Goal: Check status: Check status

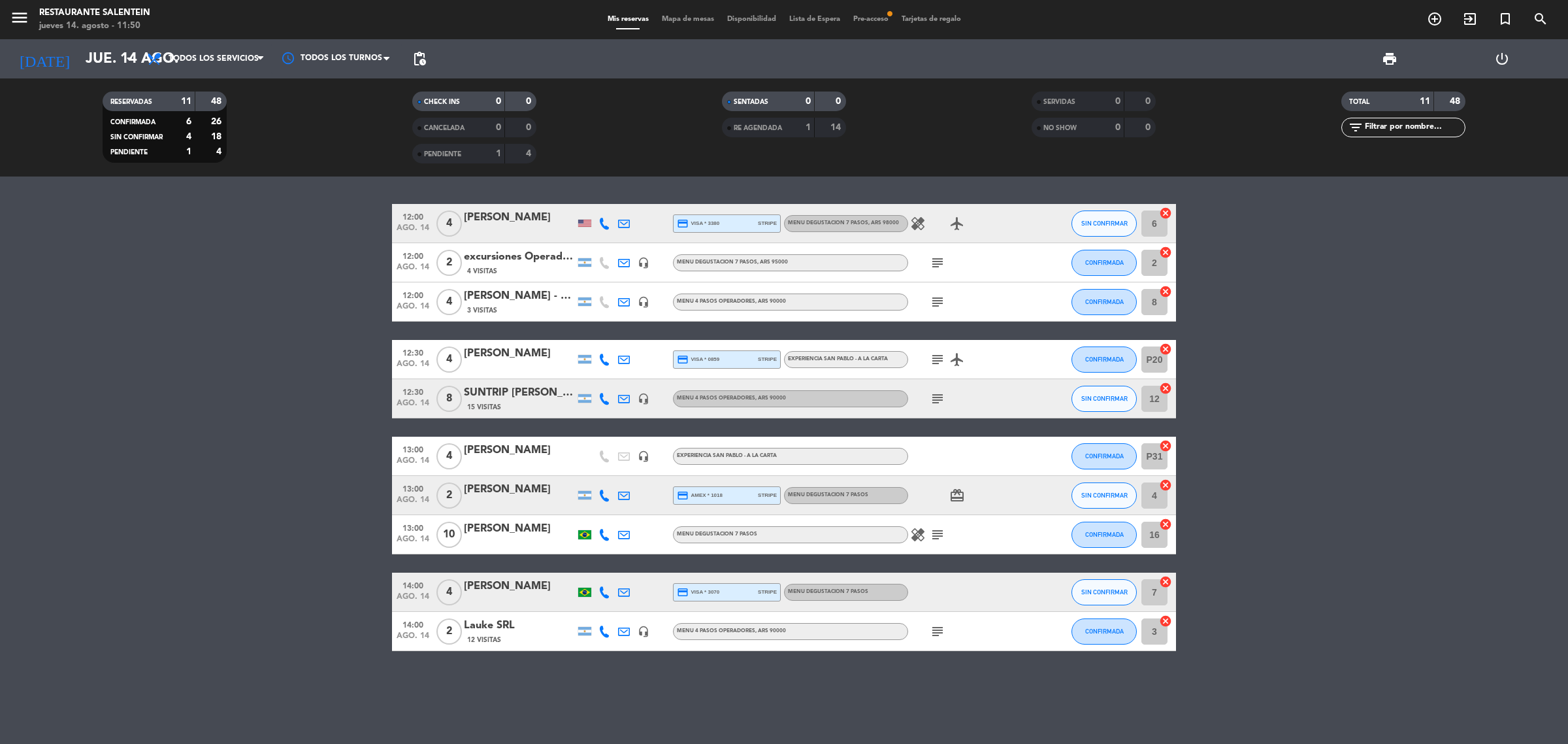
click at [933, 535] on icon "subject" at bounding box center [938, 534] width 16 height 16
click at [313, 520] on bookings-row "12:00 [DATE] 4 [PERSON_NAME] credit_card visa * 3380 stripe MENU DEGUSTACION 7 …" at bounding box center [784, 427] width 1568 height 447
click at [282, 494] on bookings-row "12:00 [DATE] 4 [PERSON_NAME] credit_card visa * 3380 stripe MENU DEGUSTACION 7 …" at bounding box center [784, 427] width 1568 height 447
click at [345, 367] on bookings-row "12:00 [DATE] 4 [PERSON_NAME] credit_card visa * 3380 stripe MENU DEGUSTACION 7 …" at bounding box center [784, 427] width 1568 height 447
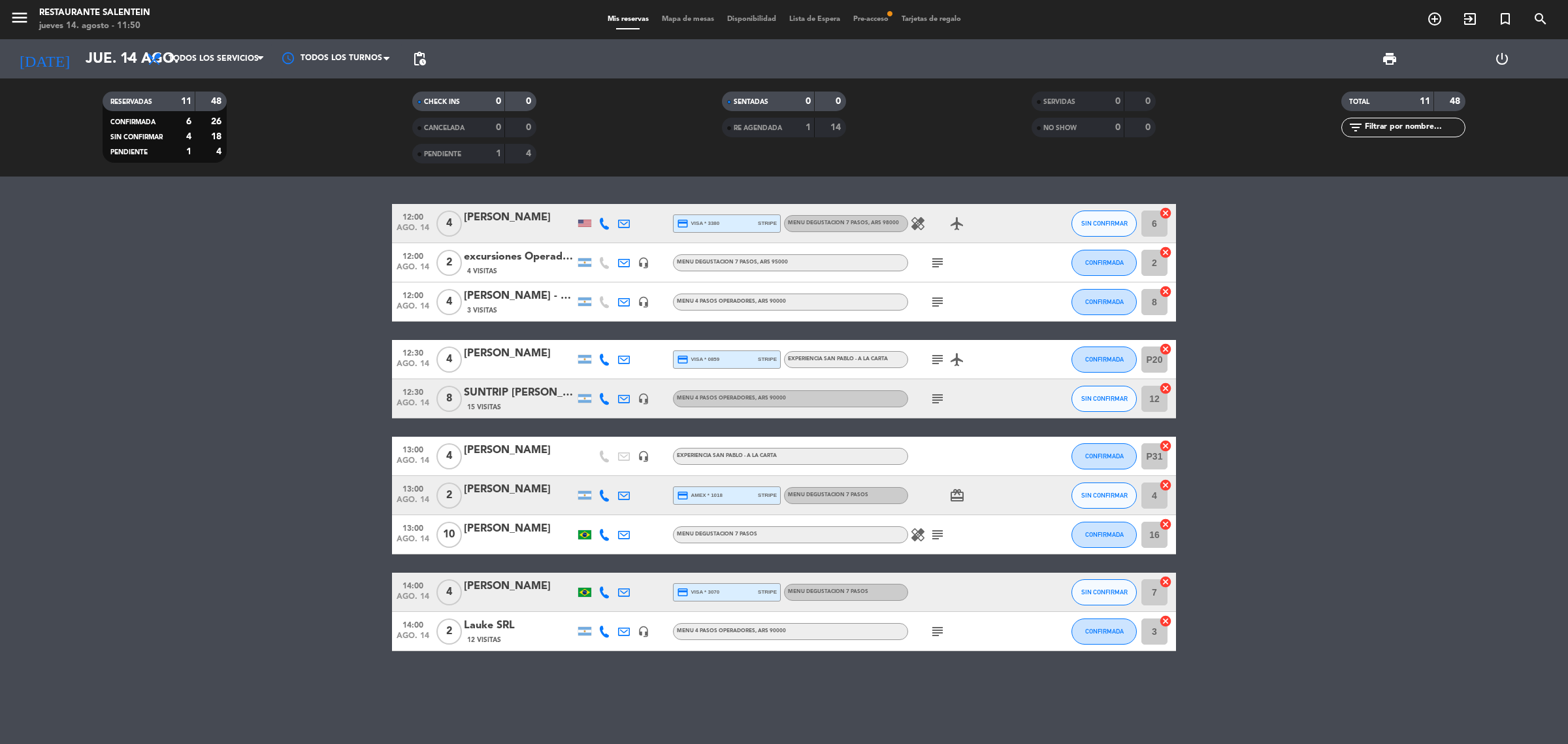
click at [1326, 387] on bookings-row "12:00 [DATE] 4 [PERSON_NAME] credit_card visa * 3380 stripe MENU DEGUSTACION 7 …" at bounding box center [784, 427] width 1568 height 447
click at [231, 356] on bookings-row "12:00 [DATE] 4 [PERSON_NAME] credit_card visa * 3380 stripe MENU DEGUSTACION 7 …" at bounding box center [784, 427] width 1568 height 447
click at [1161, 426] on div "12:00 [DATE] 4 [PERSON_NAME] credit_card visa * 3380 stripe MENU DEGUSTACION 7 …" at bounding box center [784, 427] width 784 height 447
click at [1116, 183] on div "12:00 [DATE] 4 [PERSON_NAME] credit_card visa * 3380 stripe MENU DEGUSTACION 7 …" at bounding box center [784, 460] width 1568 height 568
click at [1162, 327] on div "12:00 [DATE] 4 [PERSON_NAME] credit_card visa * 3380 stripe MENU DEGUSTACION 7 …" at bounding box center [784, 427] width 784 height 447
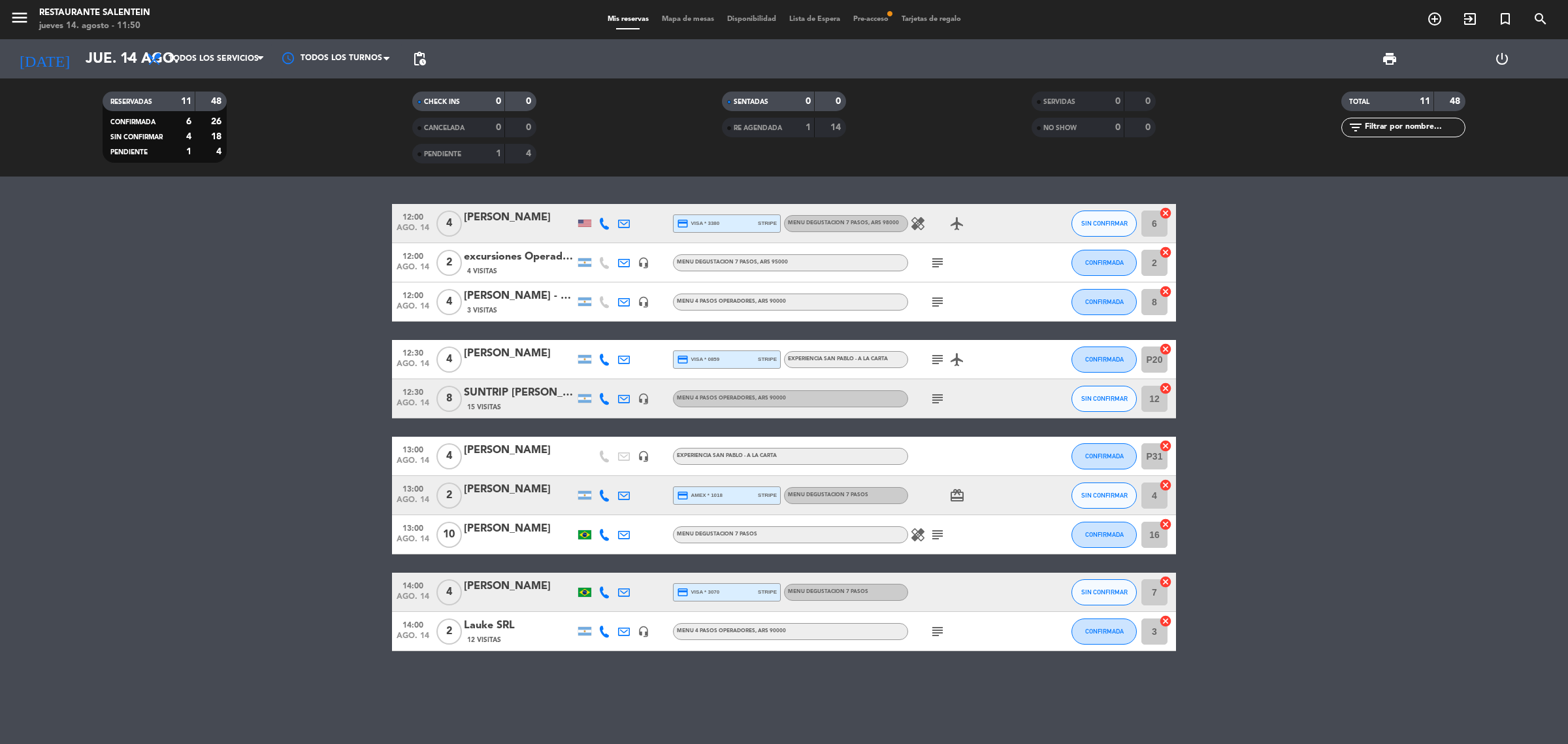
click at [1137, 424] on div "12:00 [DATE] 4 [PERSON_NAME] credit_card visa * 3380 stripe MENU DEGUSTACION 7 …" at bounding box center [784, 427] width 784 height 447
click at [1151, 560] on div "12:00 [DATE] 4 [PERSON_NAME] credit_card visa * 3380 stripe MENU DEGUSTACION 7 …" at bounding box center [784, 427] width 784 height 447
click at [1054, 672] on div "12:00 [DATE] 4 [PERSON_NAME] credit_card visa * 3380 stripe MENU DEGUSTACION 7 …" at bounding box center [784, 460] width 1568 height 568
click at [521, 491] on div "[PERSON_NAME]" at bounding box center [519, 490] width 111 height 17
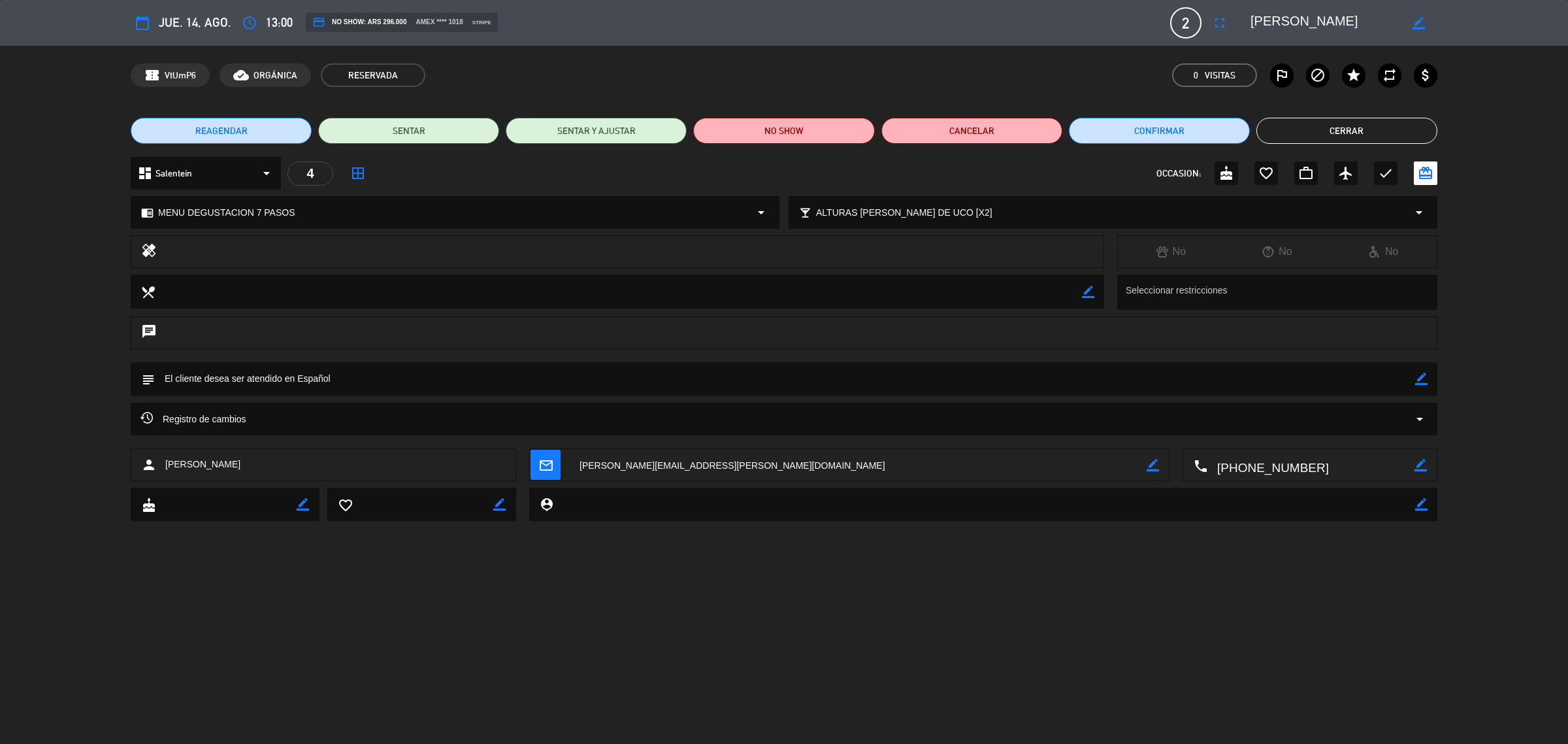
drag, startPoint x: 1348, startPoint y: 21, endPoint x: 1249, endPoint y: 23, distance: 99.0
click at [1249, 23] on div "border_color" at bounding box center [1339, 23] width 196 height 23
click at [1328, 133] on button "Cerrar" at bounding box center [1346, 131] width 181 height 26
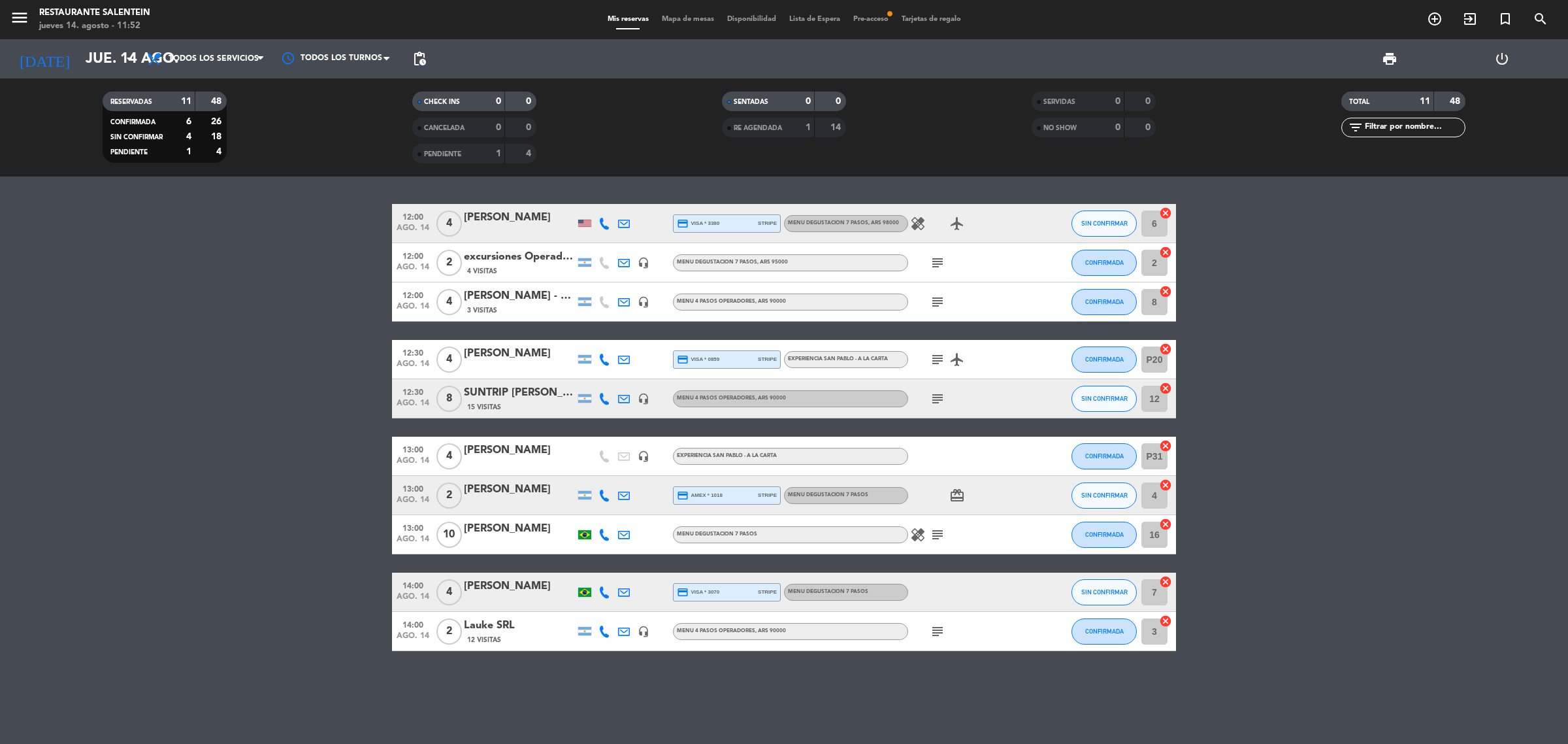
click at [1334, 406] on bookings-row "12:00 [DATE] 4 [PERSON_NAME] credit_card visa * 3380 stripe MENU DEGUSTACION 7 …" at bounding box center [784, 427] width 1568 height 447
click at [199, 318] on bookings-row "12:00 [DATE] 4 [PERSON_NAME] credit_card visa * 3380 stripe MENU DEGUSTACION 7 …" at bounding box center [784, 427] width 1568 height 447
click at [1337, 442] on bookings-row "12:00 [DATE] 4 [PERSON_NAME] credit_card visa * 3380 stripe MENU DEGUSTACION 7 …" at bounding box center [784, 427] width 1568 height 447
click at [348, 364] on bookings-row "12:00 [DATE] 4 [PERSON_NAME] credit_card visa * 3380 stripe MENU DEGUSTACION 7 …" at bounding box center [784, 427] width 1568 height 447
click at [937, 301] on icon "subject" at bounding box center [938, 302] width 16 height 16
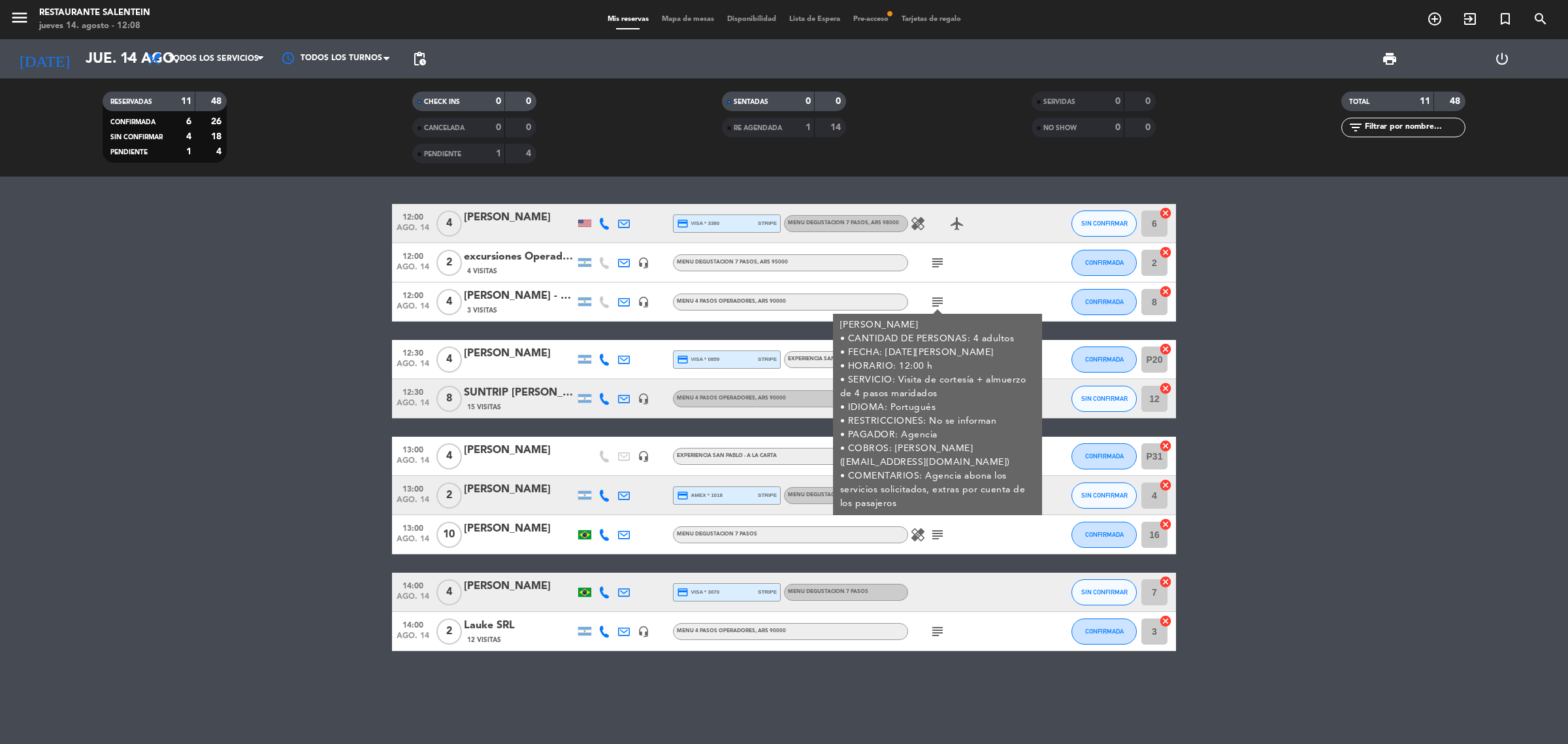
click at [1318, 479] on bookings-row "12:00 [DATE] 4 [PERSON_NAME] credit_card visa * 3380 stripe MENU DEGUSTACION 7 …" at bounding box center [784, 427] width 1568 height 447
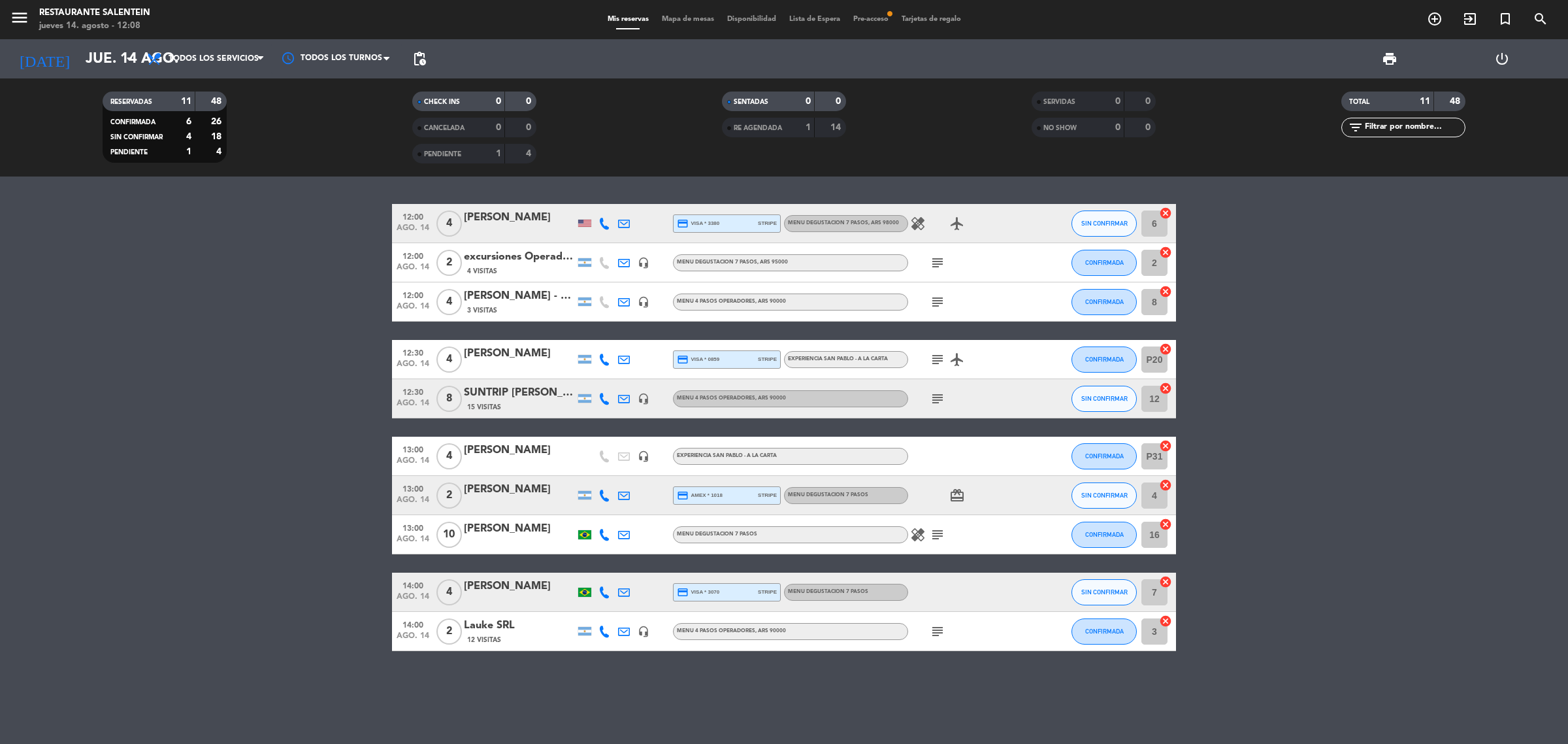
click at [293, 302] on bookings-row "12:00 [DATE] 4 [PERSON_NAME] credit_card visa * 3380 stripe MENU DEGUSTACION 7 …" at bounding box center [784, 427] width 1568 height 447
click at [880, 19] on span "Pre-acceso fiber_manual_record" at bounding box center [871, 19] width 48 height 7
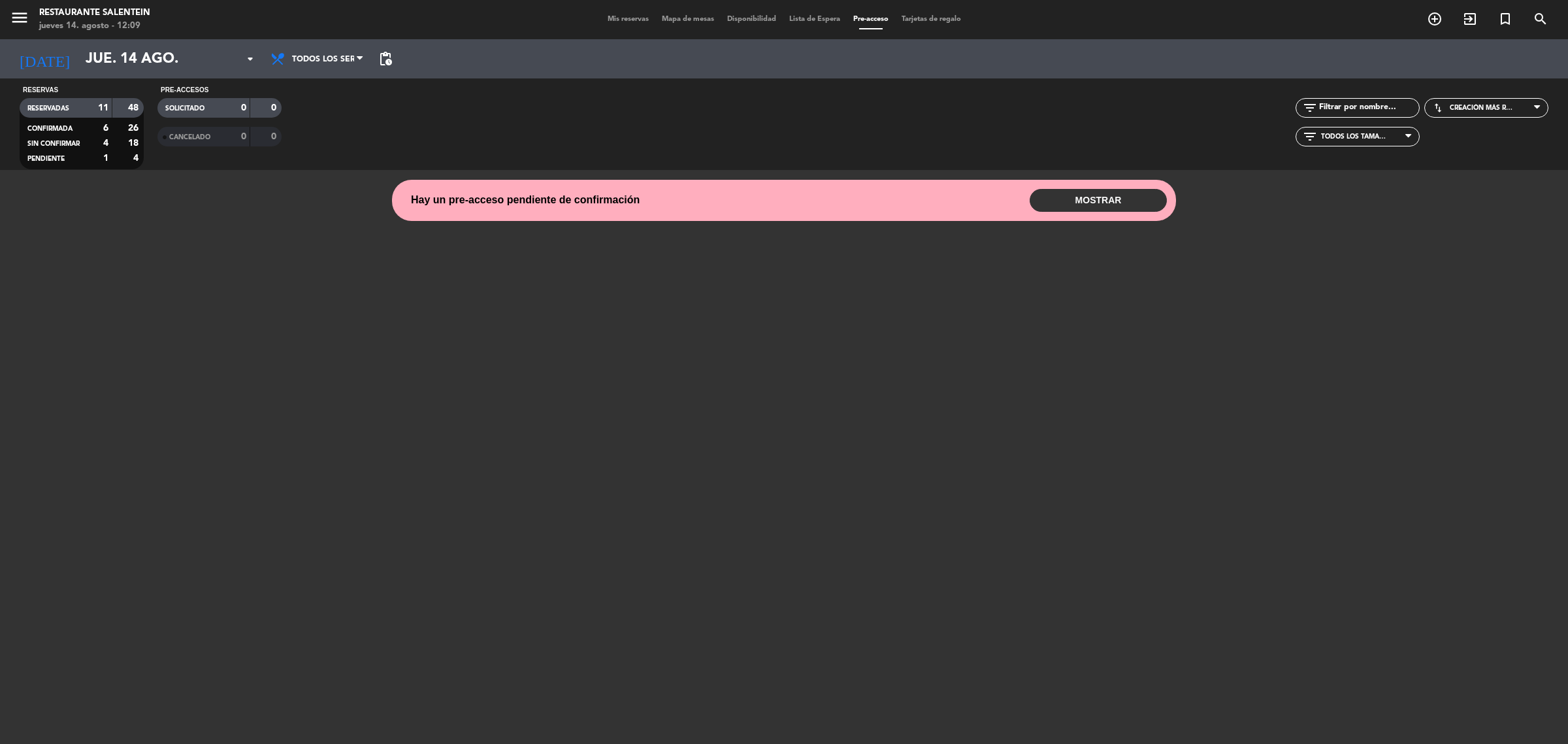
click at [628, 23] on div "Mis reservas Mapa de mesas Disponibilidad Lista de Espera Pre-acceso Tarjetas d…" at bounding box center [784, 19] width 367 height 12
click at [618, 17] on span "Mis reservas" at bounding box center [628, 19] width 54 height 7
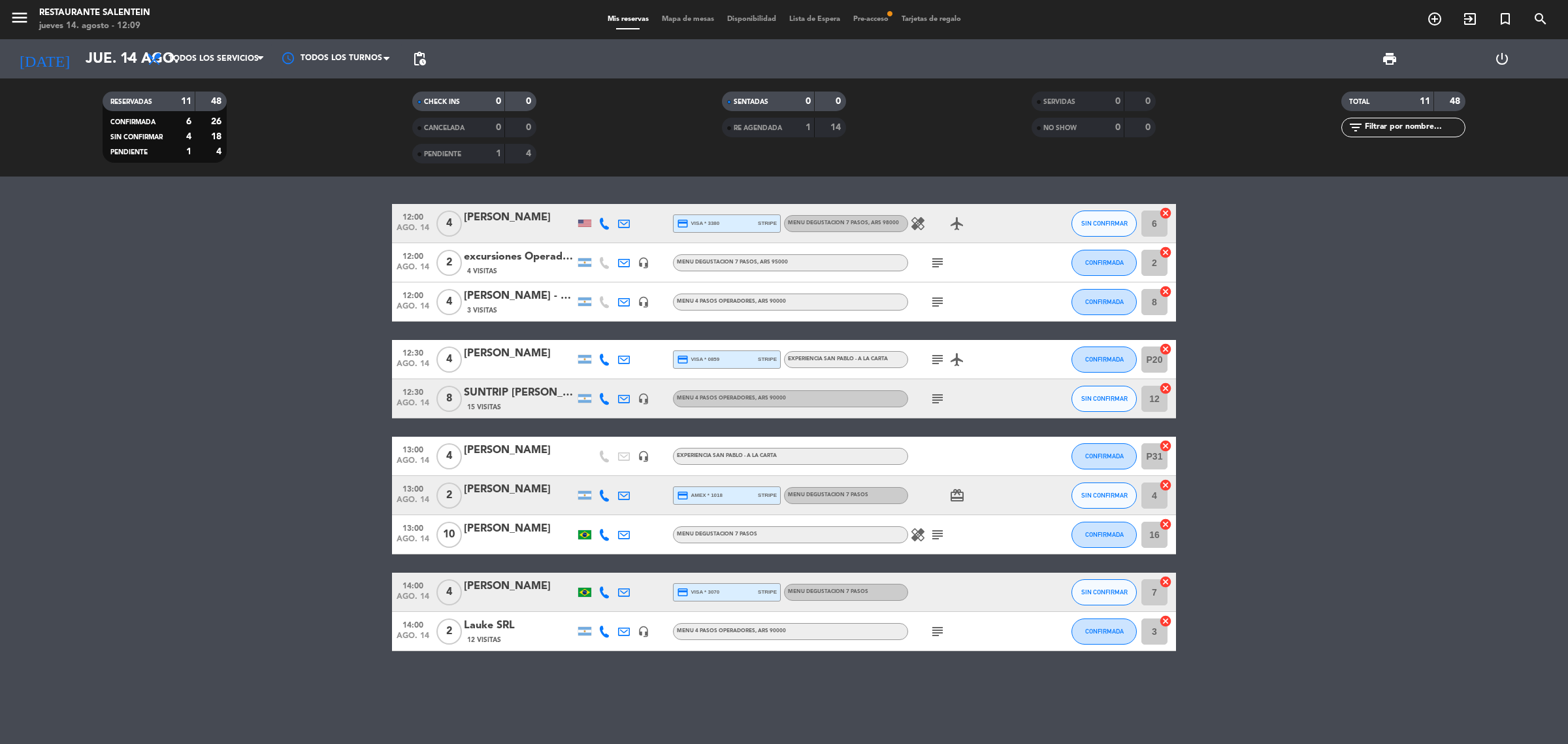
click at [1273, 412] on bookings-row "12:00 [DATE] 4 [PERSON_NAME] credit_card visa * 3380 stripe MENU DEGUSTACION 7 …" at bounding box center [784, 427] width 1568 height 447
click at [938, 302] on icon "subject" at bounding box center [938, 302] width 16 height 16
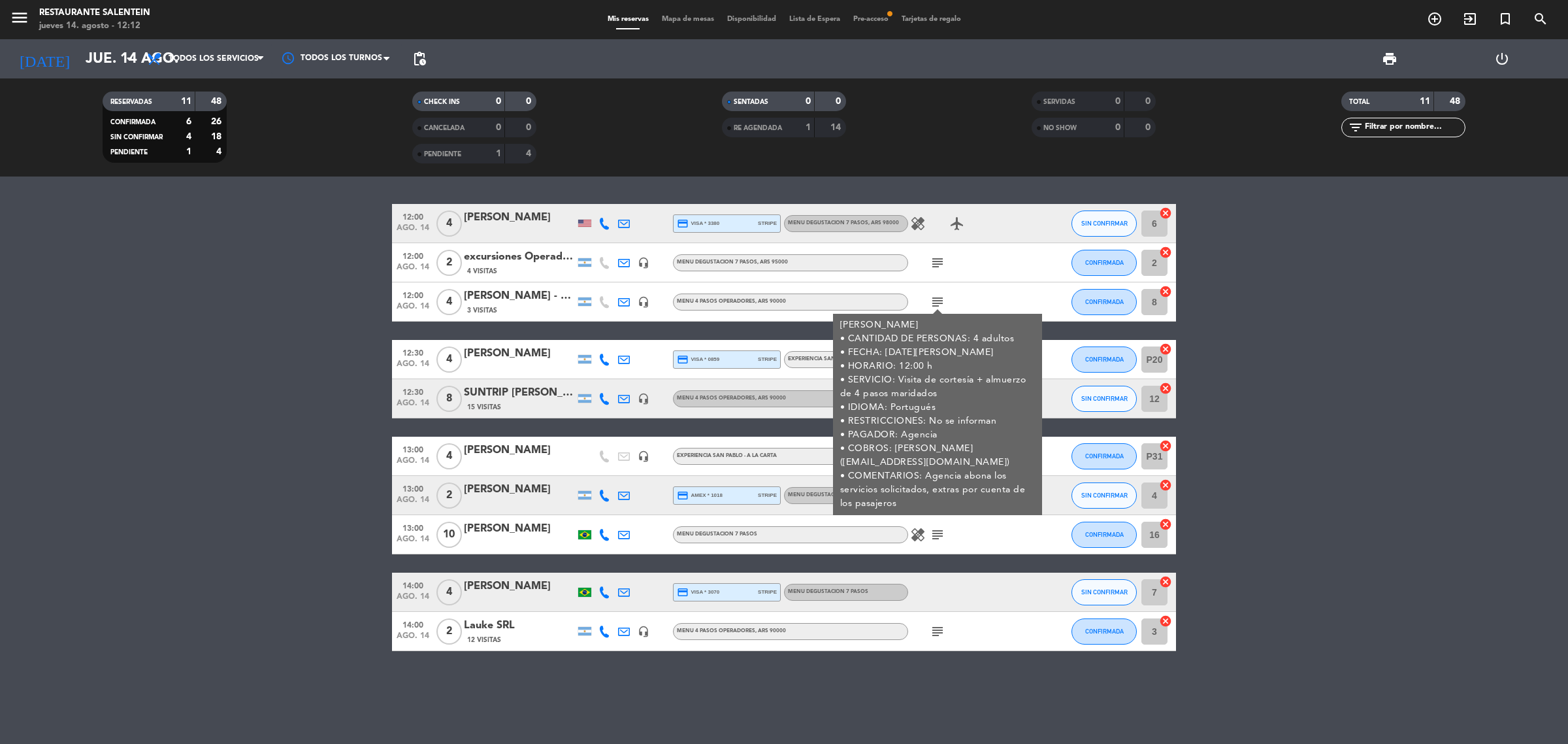
click at [273, 338] on bookings-row "12:00 [DATE] 4 [PERSON_NAME] credit_card visa * 3380 stripe MENU DEGUSTACION 7 …" at bounding box center [784, 427] width 1568 height 447
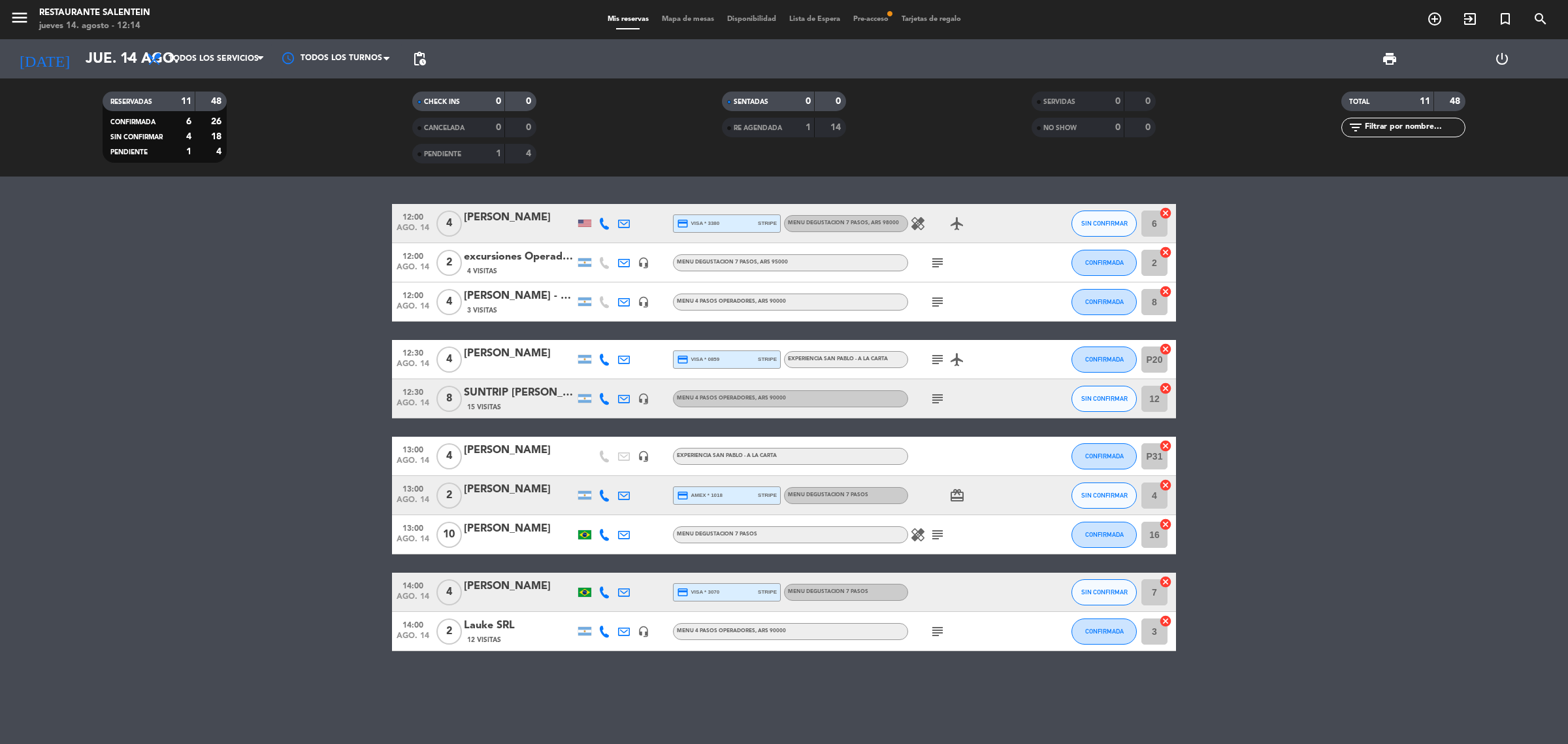
click at [252, 341] on bookings-row "12:00 [DATE] 4 [PERSON_NAME] credit_card visa * 3380 stripe MENU DEGUSTACION 7 …" at bounding box center [784, 427] width 1568 height 447
click at [273, 348] on bookings-row "12:00 [DATE] 4 [PERSON_NAME] credit_card visa * 3380 stripe MENU DEGUSTACION 7 …" at bounding box center [784, 427] width 1568 height 447
click at [206, 516] on bookings-row "12:00 [DATE] 4 [PERSON_NAME] credit_card visa * 3380 stripe MENU DEGUSTACION 7 …" at bounding box center [784, 427] width 1568 height 447
click at [942, 396] on icon "subject" at bounding box center [938, 399] width 16 height 16
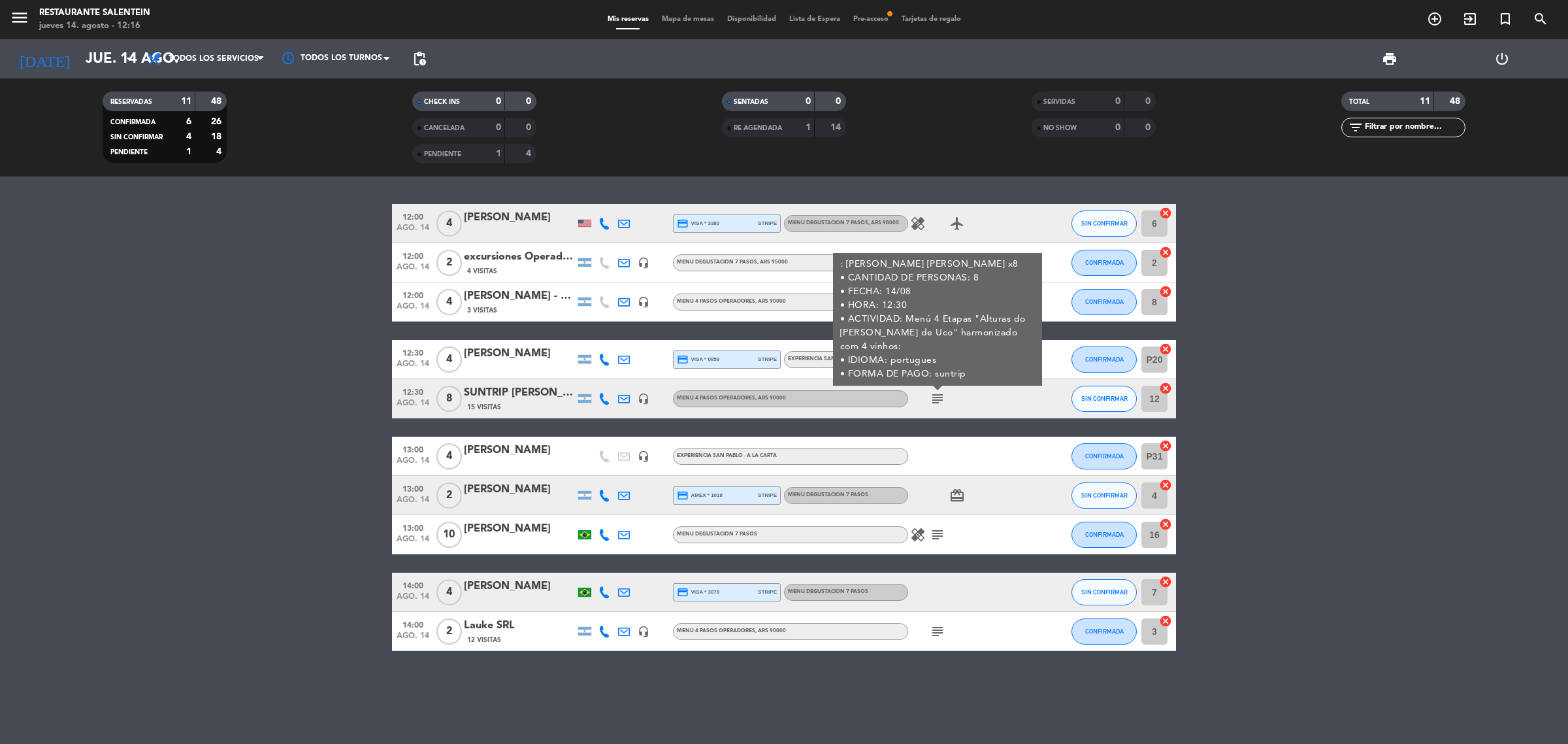
click at [1297, 420] on bookings-row "12:00 [DATE] 4 [PERSON_NAME] credit_card visa * 3380 stripe MENU DEGUSTACION 7 …" at bounding box center [784, 427] width 1568 height 447
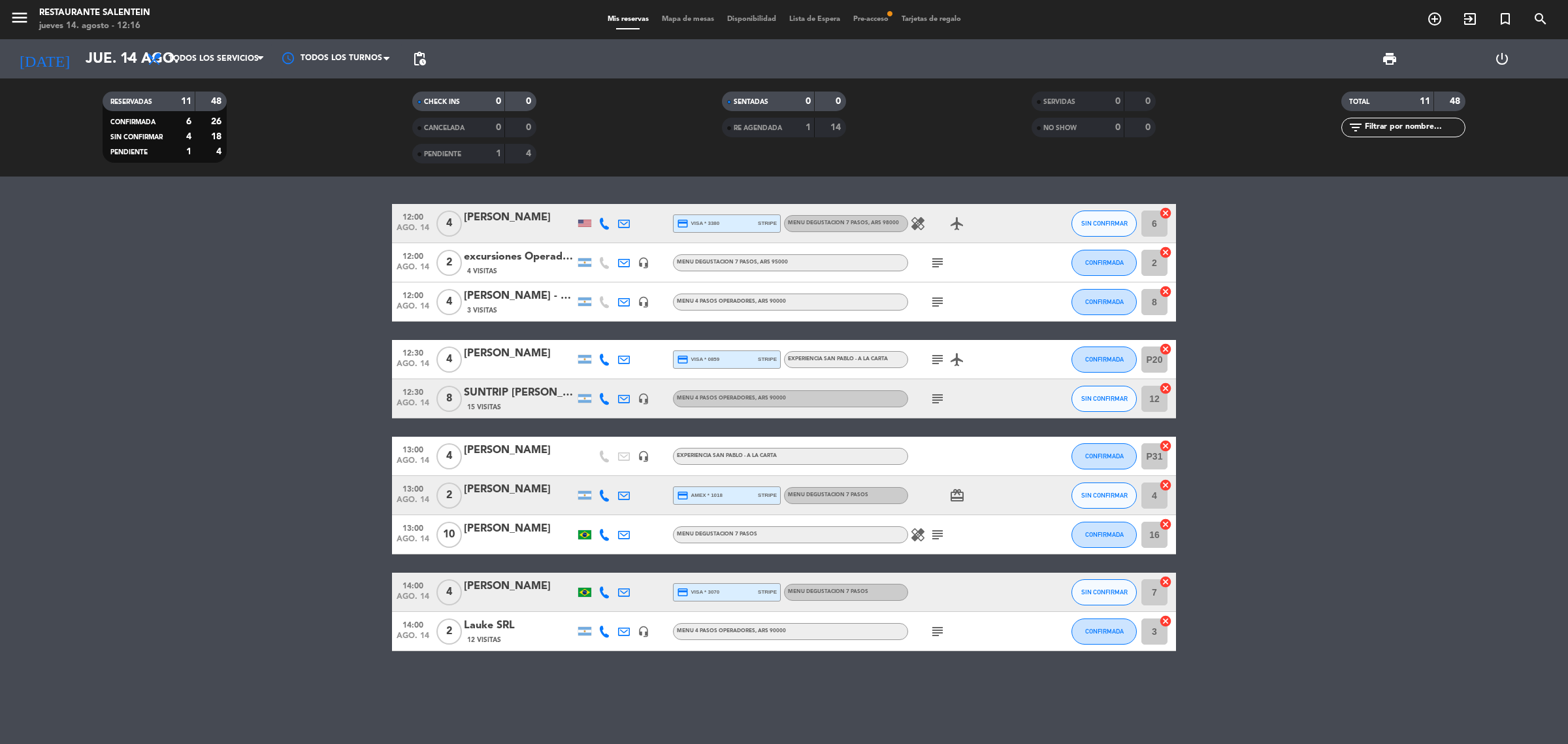
click at [1265, 473] on bookings-row "12:00 [DATE] 4 [PERSON_NAME] credit_card visa * 3380 stripe MENU DEGUSTACION 7 …" at bounding box center [784, 427] width 1568 height 447
click at [1291, 617] on bookings-row "12:00 [DATE] 4 [PERSON_NAME] credit_card visa * 3380 stripe MENU DEGUSTACION 7 …" at bounding box center [784, 427] width 1568 height 447
click at [896, 707] on div "12:00 [DATE] 4 [PERSON_NAME] credit_card visa * 3380 stripe MENU DEGUSTACION 7 …" at bounding box center [784, 460] width 1568 height 568
click at [257, 469] on bookings-row "12:00 [DATE] 4 [PERSON_NAME] credit_card visa * 3380 stripe MENU DEGUSTACION 7 …" at bounding box center [784, 427] width 1568 height 447
click at [305, 436] on bookings-row "12:00 [DATE] 4 [PERSON_NAME] credit_card visa * 3380 stripe MENU DEGUSTACION 7 …" at bounding box center [784, 427] width 1568 height 447
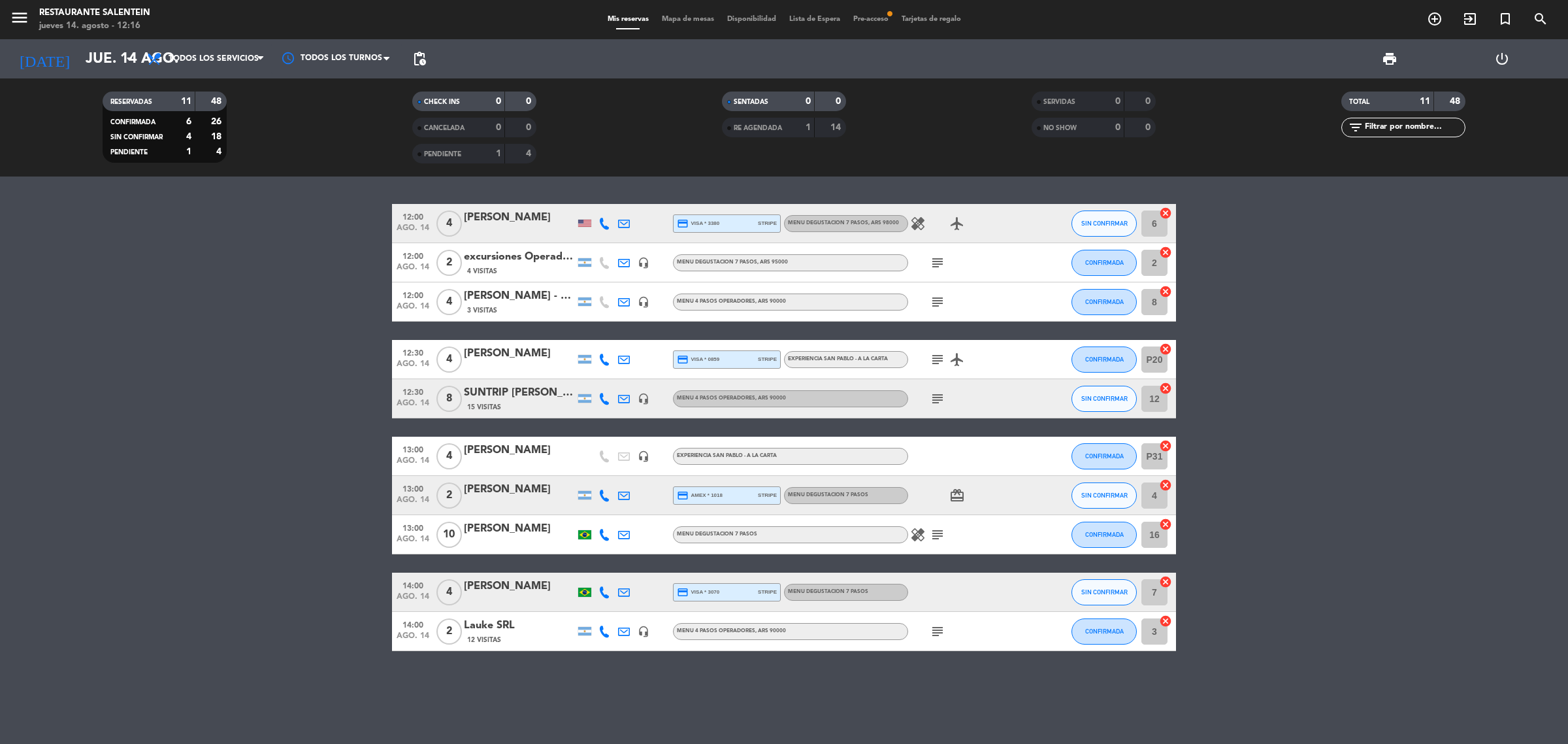
click at [302, 436] on bookings-row "12:00 [DATE] 4 [PERSON_NAME] credit_card visa * 3380 stripe MENU DEGUSTACION 7 …" at bounding box center [784, 427] width 1568 height 447
click at [937, 361] on icon "subject" at bounding box center [938, 359] width 16 height 16
click at [505, 223] on div "[PERSON_NAME]" at bounding box center [519, 218] width 111 height 17
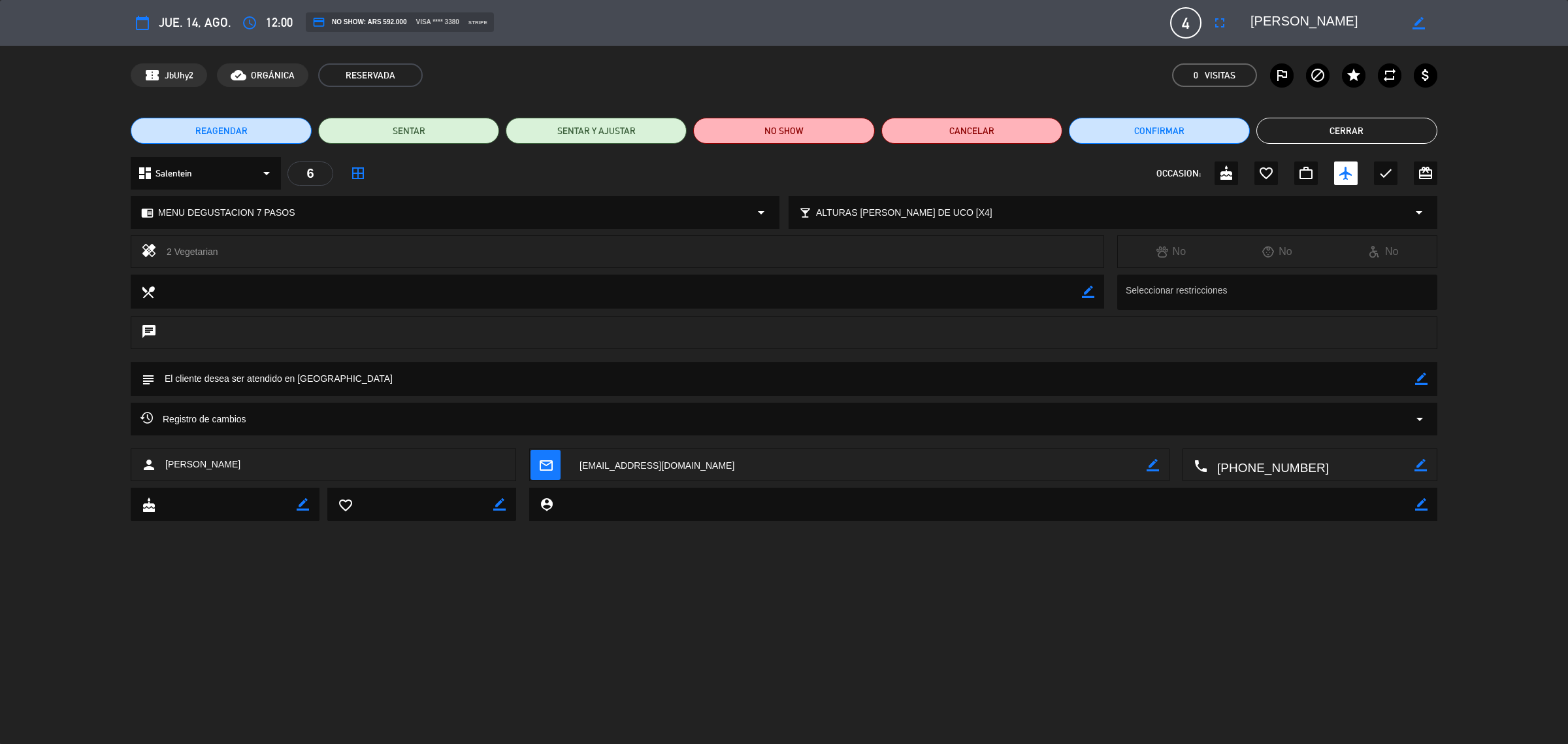
drag, startPoint x: 1253, startPoint y: 23, endPoint x: 1350, endPoint y: 23, distance: 97.0
click at [1350, 23] on textarea at bounding box center [1325, 23] width 149 height 23
click at [1338, 125] on button "Cerrar" at bounding box center [1346, 131] width 181 height 26
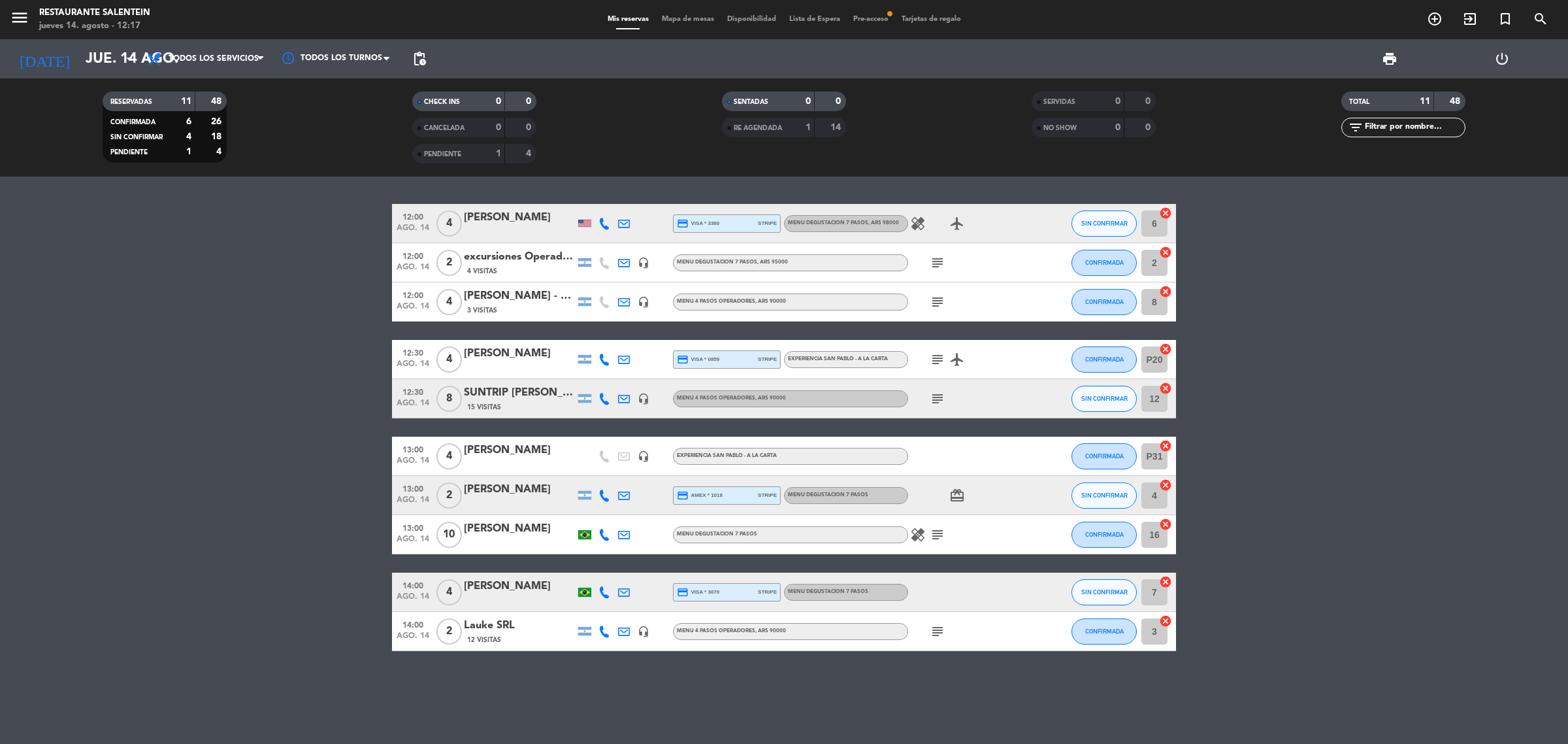
click at [1392, 440] on bookings-row "12:00 [DATE] 4 [PERSON_NAME] credit_card visa * 3380 stripe MENU DEGUSTACION 7 …" at bounding box center [784, 427] width 1568 height 447
click at [1276, 592] on bookings-row "12:00 [DATE] 4 [PERSON_NAME] credit_card visa * 3380 stripe MENU DEGUSTACION 7 …" at bounding box center [784, 427] width 1568 height 447
click at [1263, 596] on bookings-row "12:00 [DATE] 4 [PERSON_NAME] credit_card visa * 3380 stripe MENU DEGUSTACION 7 …" at bounding box center [784, 427] width 1568 height 447
click at [1367, 603] on bookings-row "12:00 [DATE] 4 [PERSON_NAME] credit_card visa * 3380 stripe MENU DEGUSTACION 7 …" at bounding box center [784, 427] width 1568 height 447
click at [280, 293] on bookings-row "12:00 [DATE] 4 [PERSON_NAME] credit_card visa * 3380 stripe MENU DEGUSTACION 7 …" at bounding box center [784, 427] width 1568 height 447
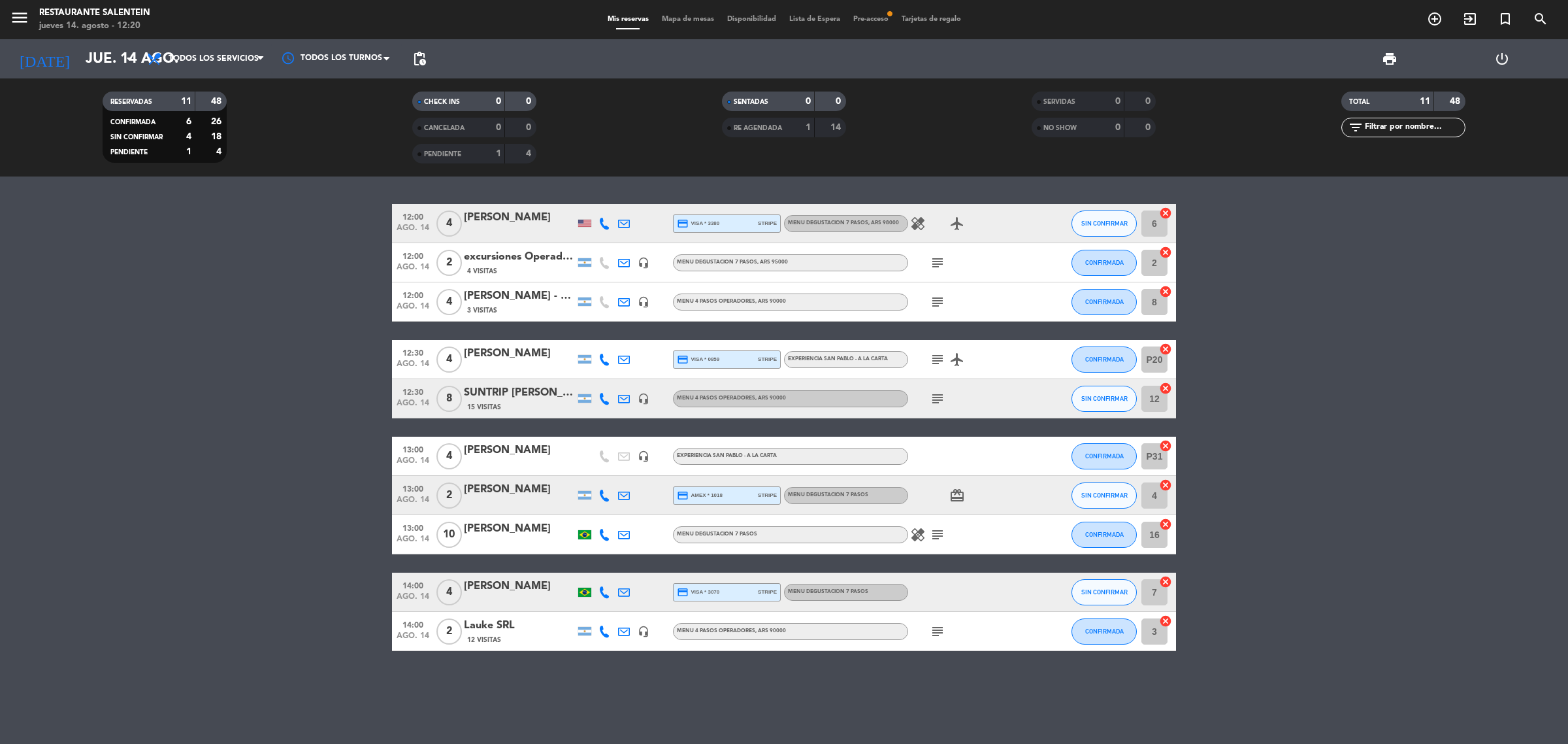
click at [231, 384] on bookings-row "12:00 [DATE] 4 [PERSON_NAME] credit_card visa * 3380 stripe MENU DEGUSTACION 7 …" at bounding box center [784, 427] width 1568 height 447
click at [230, 371] on bookings-row "12:00 [DATE] 4 [PERSON_NAME] credit_card visa * 3380 stripe MENU DEGUSTACION 7 …" at bounding box center [784, 427] width 1568 height 447
click at [928, 399] on span "subject" at bounding box center [938, 399] width 19 height 16
click at [941, 402] on icon "subject" at bounding box center [938, 399] width 16 height 16
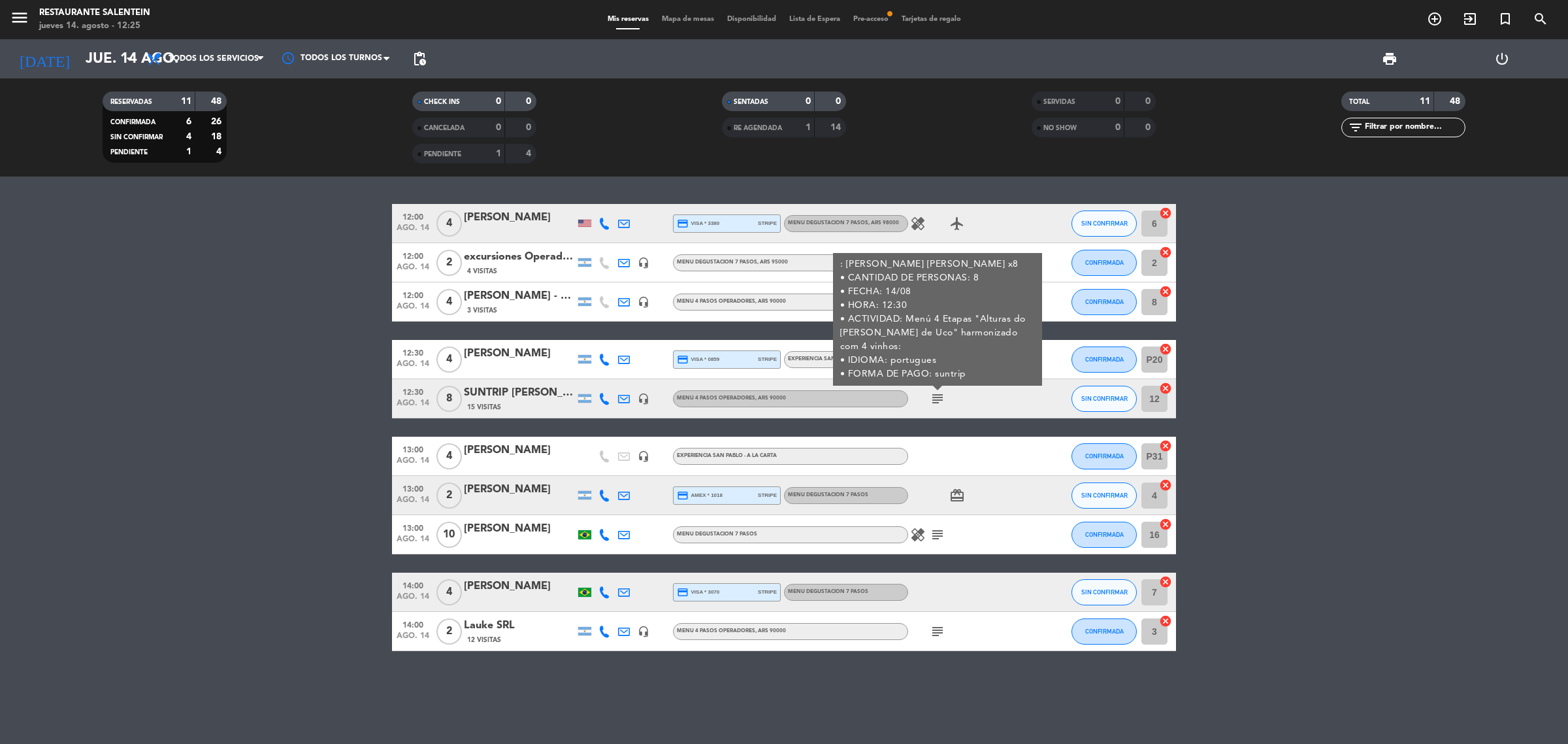
drag, startPoint x: 322, startPoint y: 341, endPoint x: 322, endPoint y: 330, distance: 11.0
click at [322, 341] on bookings-row "12:00 [DATE] 4 [PERSON_NAME] credit_card visa * 3380 stripe MENU DEGUSTACION 7 …" at bounding box center [784, 427] width 1568 height 447
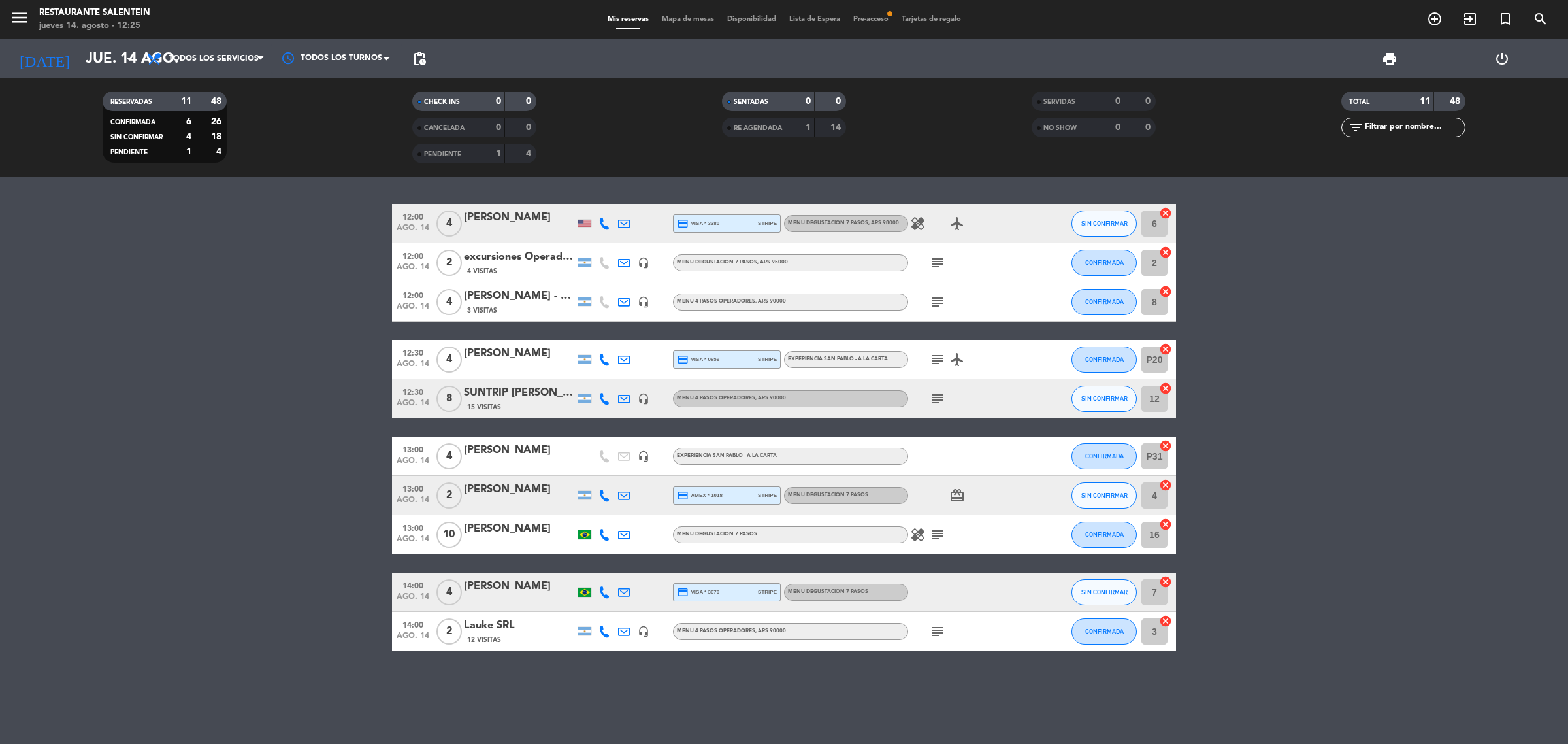
click at [933, 257] on icon "subject" at bounding box center [938, 263] width 16 height 16
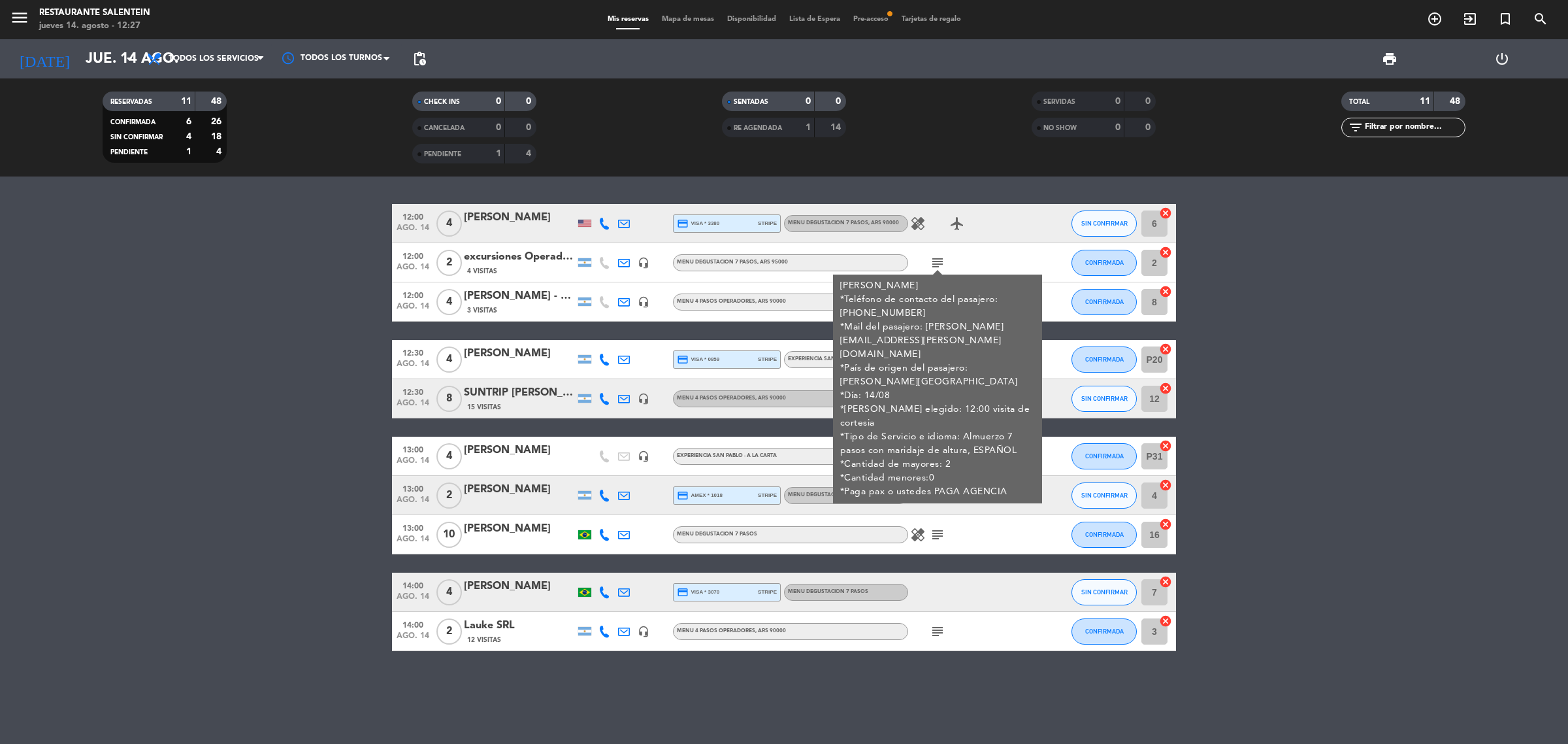
click at [203, 312] on bookings-row "12:00 [DATE] 4 [PERSON_NAME] credit_card visa * 3380 stripe MENU DEGUSTACION 7 …" at bounding box center [784, 427] width 1568 height 447
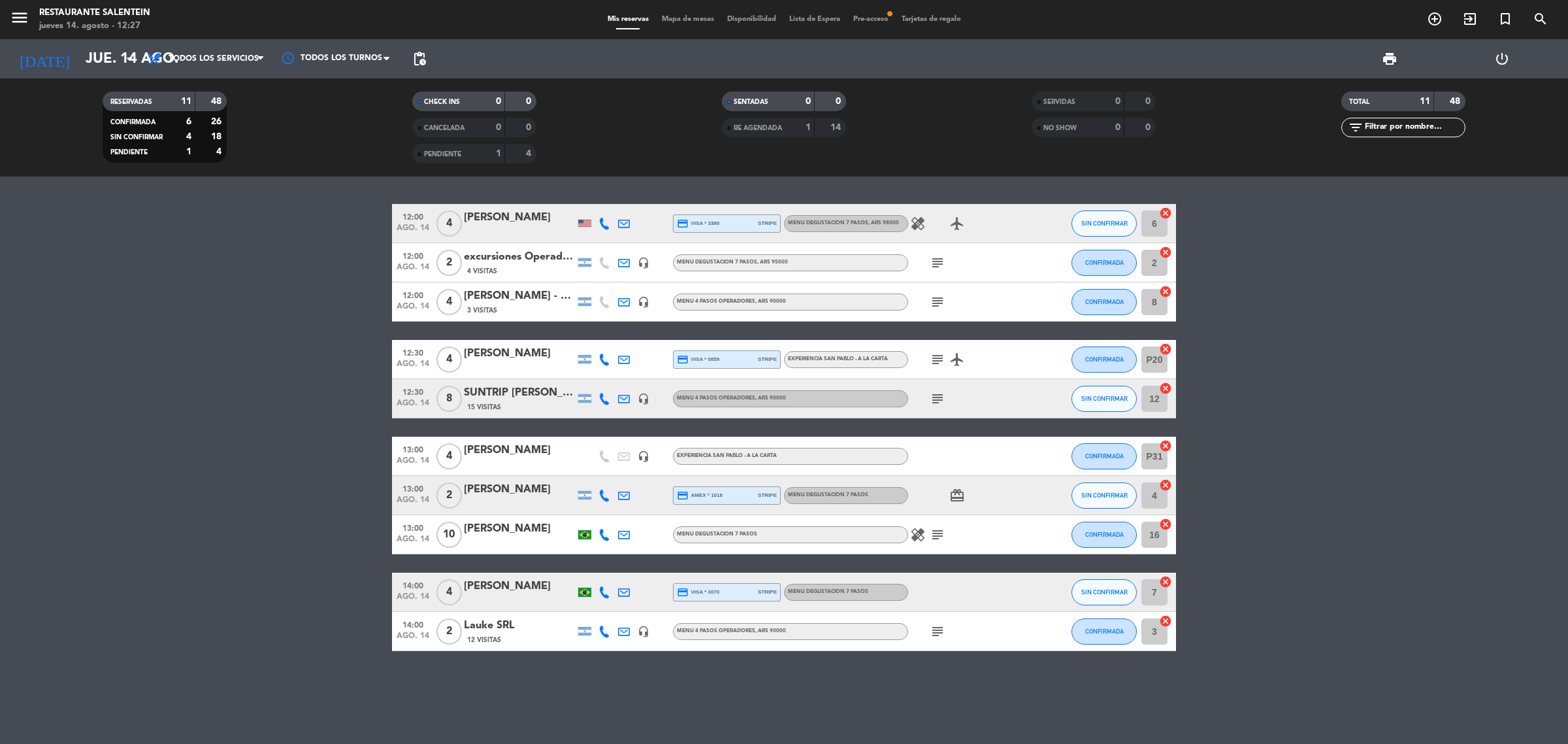
click at [334, 410] on bookings-row "12:00 [DATE] 4 [PERSON_NAME] credit_card visa * 3380 stripe MENU DEGUSTACION 7 …" at bounding box center [784, 427] width 1568 height 447
click at [312, 501] on bookings-row "12:00 [DATE] 4 [PERSON_NAME] credit_card visa * 3380 stripe MENU DEGUSTACION 7 …" at bounding box center [784, 427] width 1568 height 447
click at [940, 536] on icon "subject" at bounding box center [938, 534] width 16 height 16
click at [353, 520] on bookings-row "12:00 [DATE] 4 [PERSON_NAME] credit_card visa * 3380 stripe MENU DEGUSTACION 7 …" at bounding box center [784, 427] width 1568 height 447
click at [176, 403] on bookings-row "12:00 [DATE] 4 [PERSON_NAME] credit_card visa * 3380 stripe MENU DEGUSTACION 7 …" at bounding box center [784, 427] width 1568 height 447
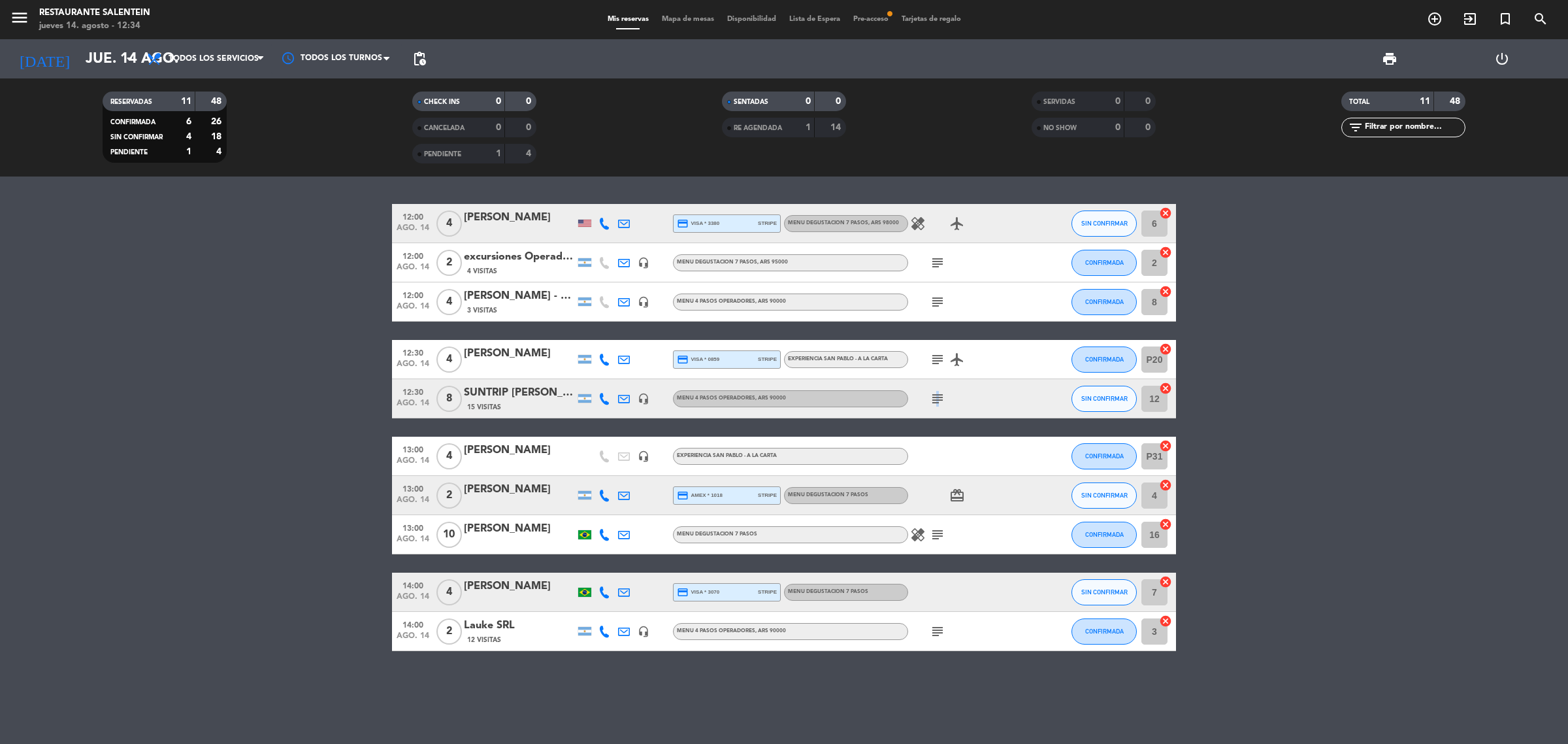
click at [937, 400] on icon "subject" at bounding box center [938, 399] width 16 height 16
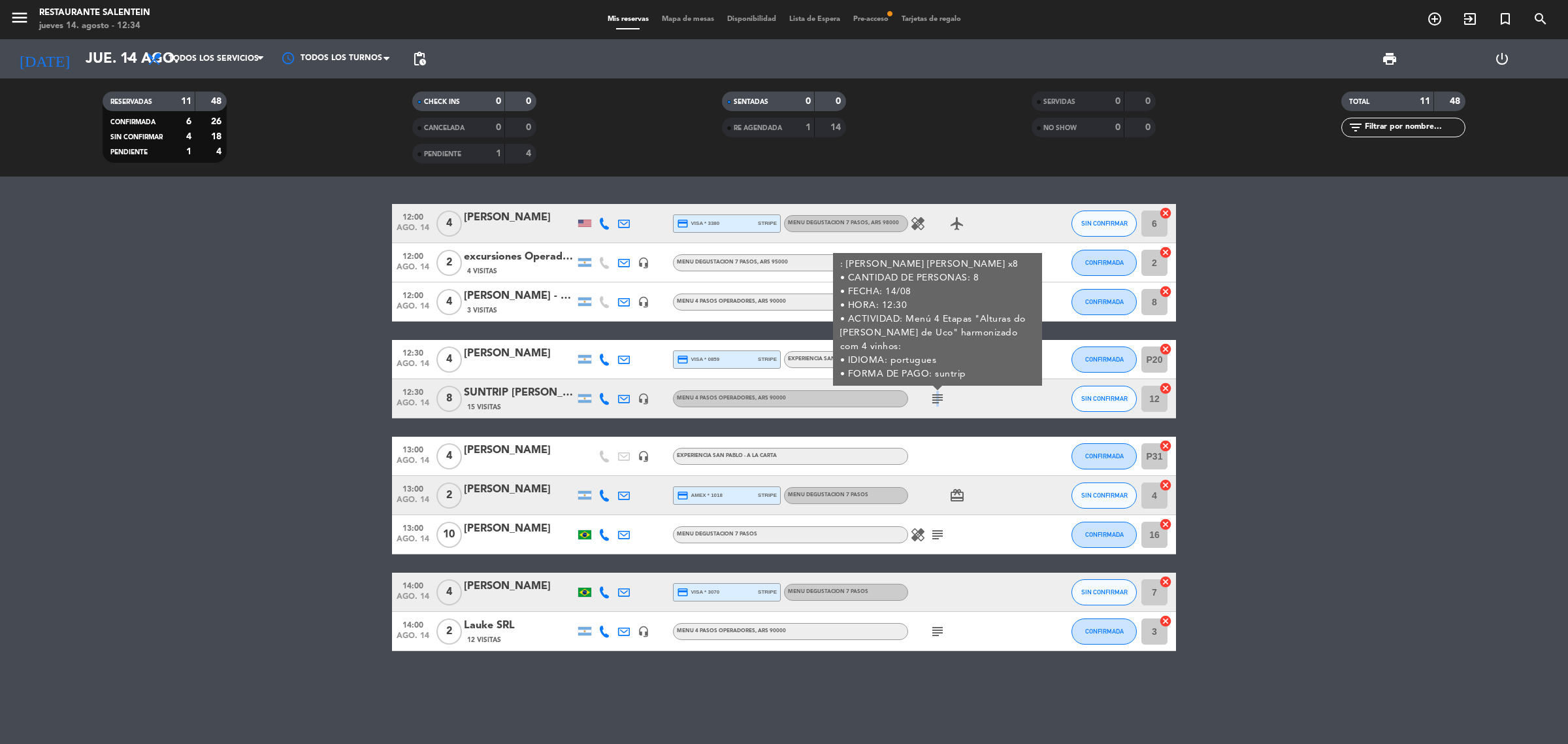
click at [937, 400] on icon "subject" at bounding box center [938, 399] width 16 height 16
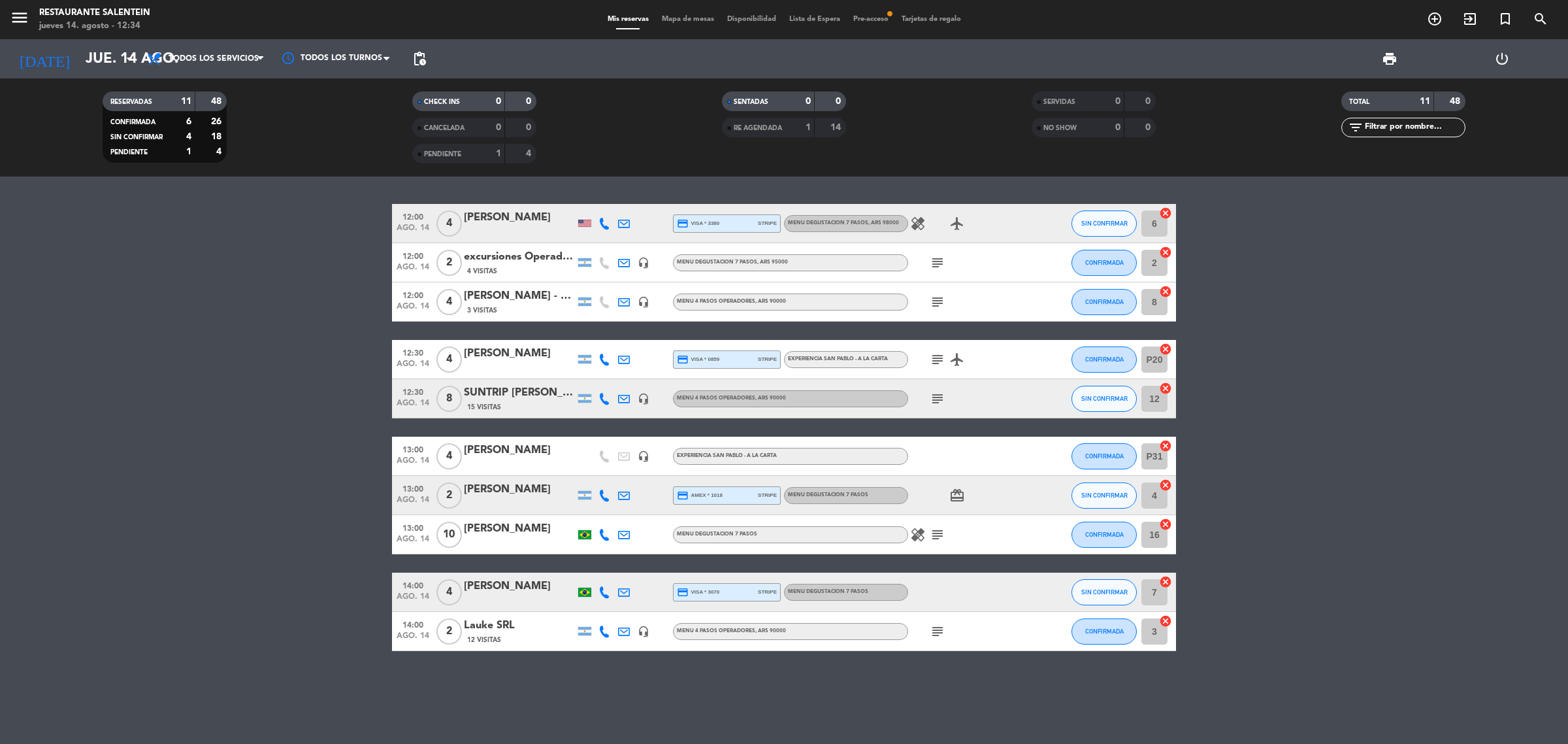
click at [937, 400] on icon "subject" at bounding box center [938, 399] width 16 height 16
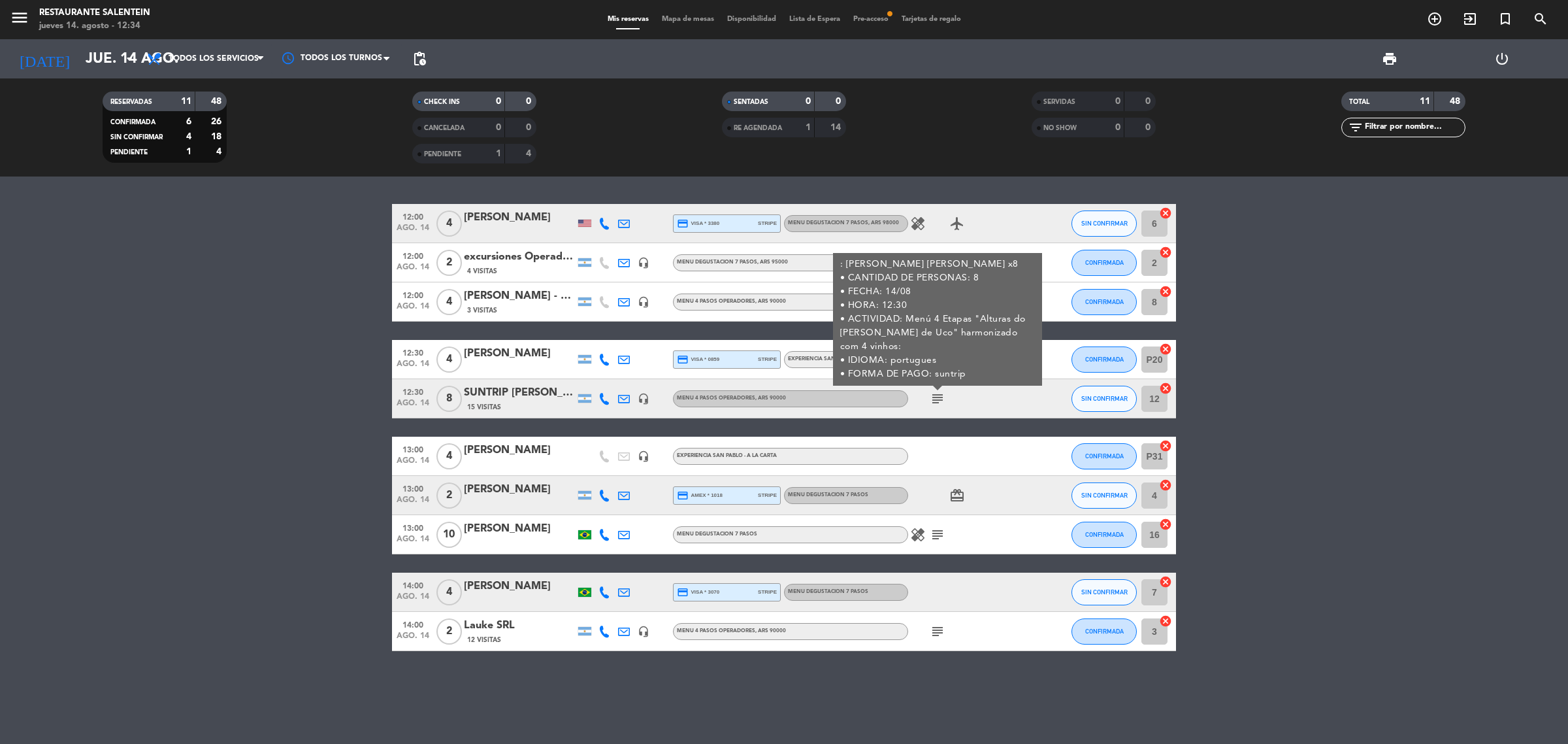
click at [937, 400] on icon "subject" at bounding box center [938, 399] width 16 height 16
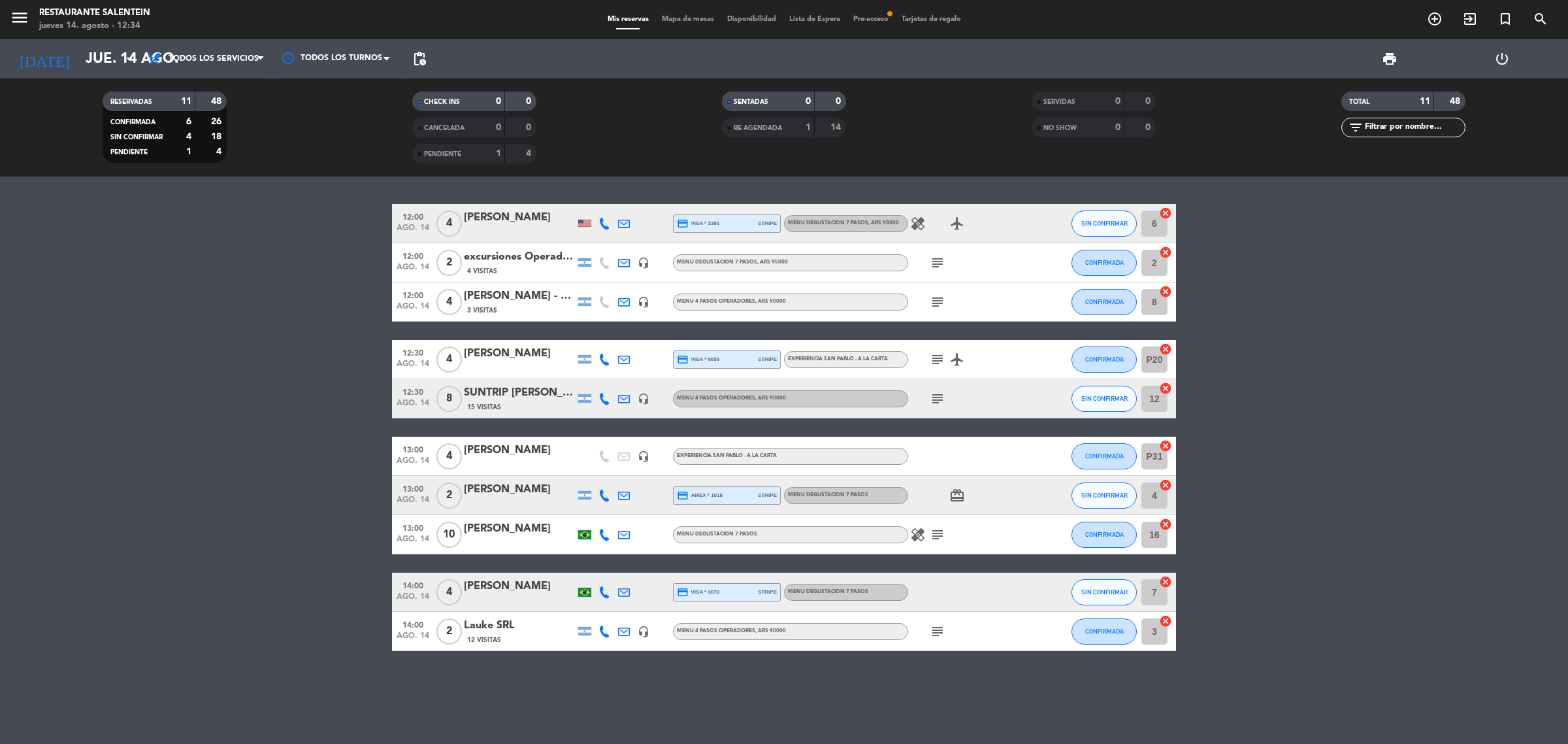
click at [937, 400] on icon "subject" at bounding box center [938, 399] width 16 height 16
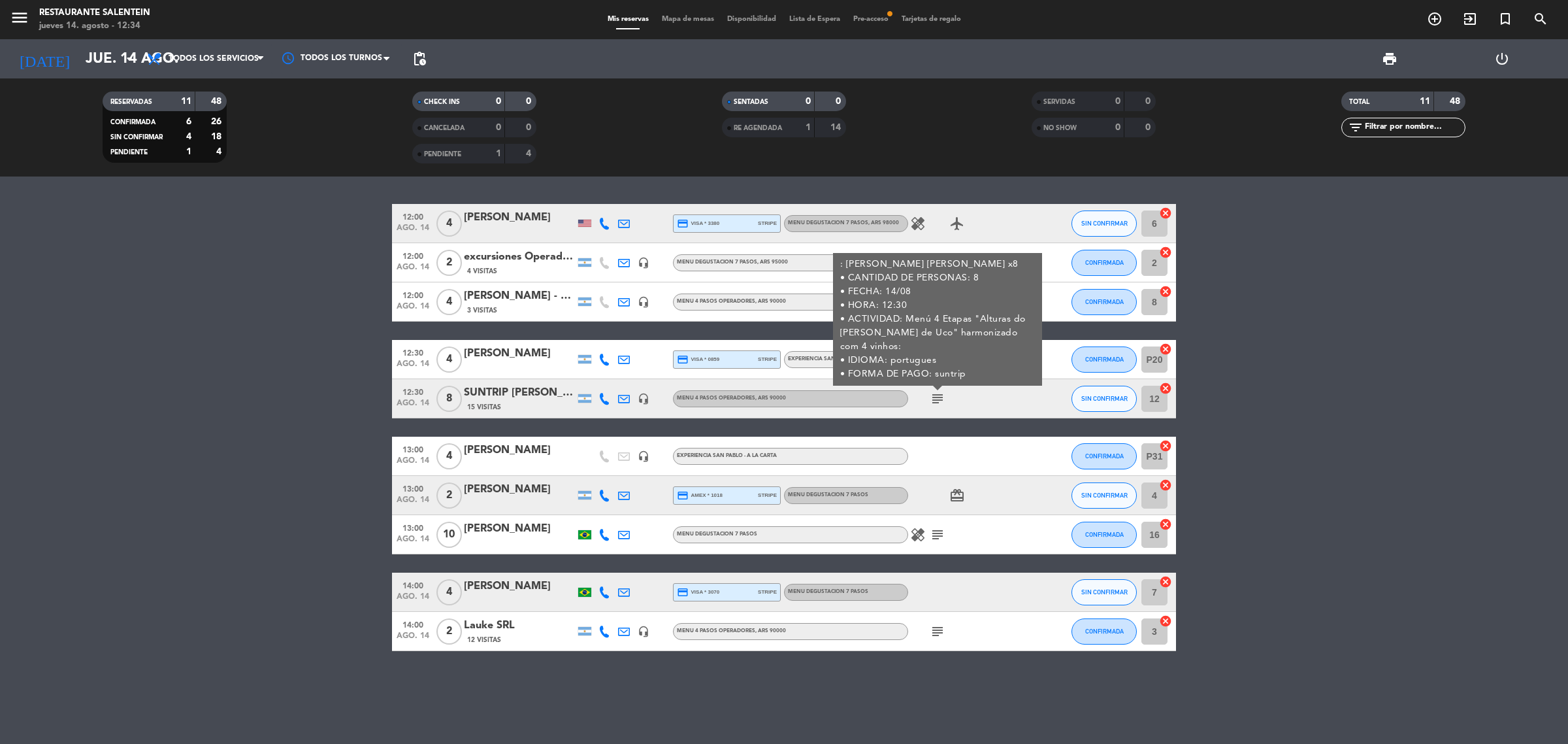
click at [937, 400] on icon "subject" at bounding box center [938, 399] width 16 height 16
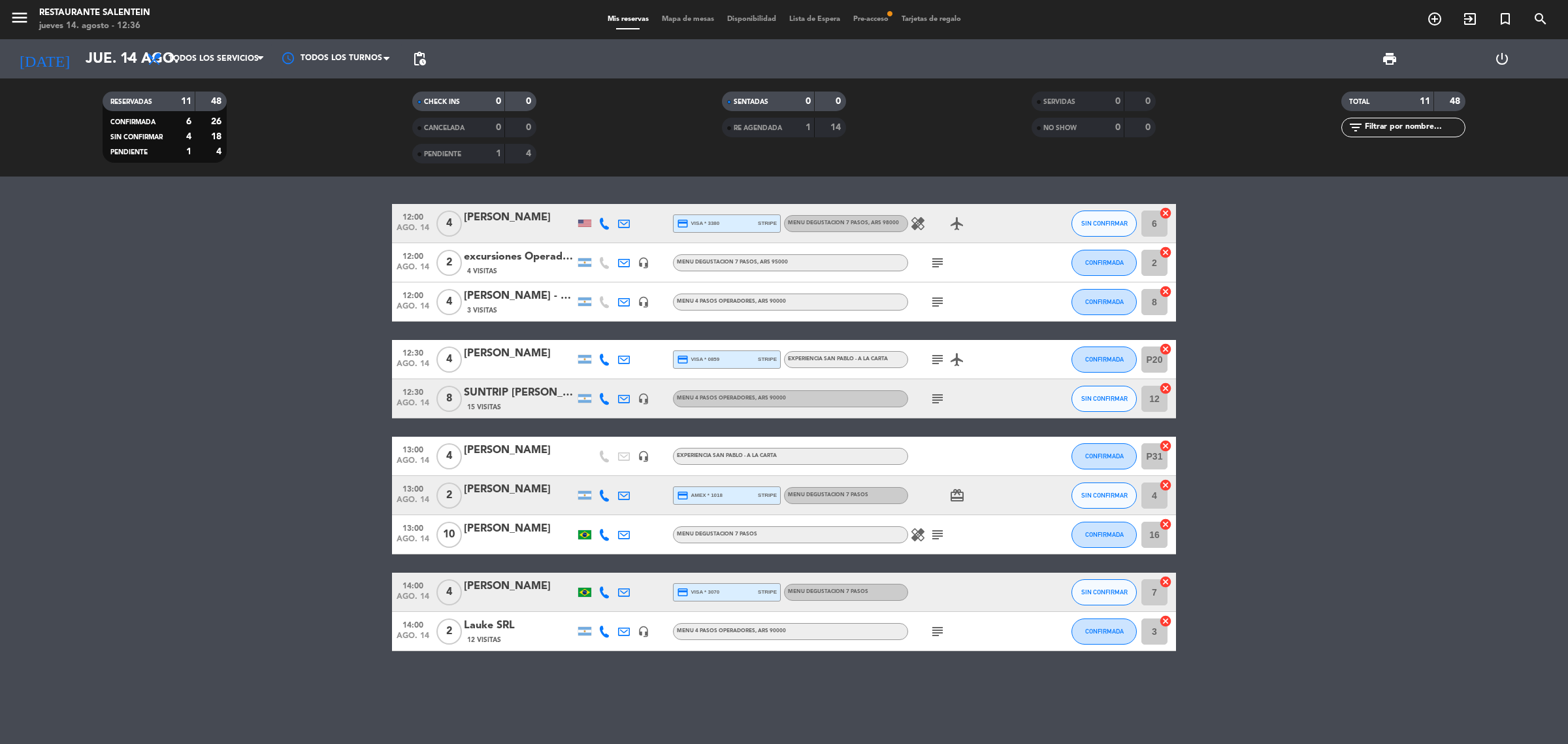
click at [941, 537] on icon "subject" at bounding box center [938, 534] width 16 height 16
click at [1280, 521] on bookings-row "12:00 [DATE] 4 [PERSON_NAME] credit_card visa * 3380 stripe MENU DEGUSTACION 7 …" at bounding box center [784, 427] width 1568 height 447
click at [1307, 590] on bookings-row "12:00 [DATE] 4 [PERSON_NAME] credit_card visa * 3380 stripe MENU DEGUSTACION 7 …" at bounding box center [784, 427] width 1568 height 447
click at [1318, 380] on bookings-row "12:00 [DATE] 4 [PERSON_NAME] credit_card visa * 3380 stripe MENU DEGUSTACION 7 …" at bounding box center [784, 427] width 1568 height 447
click at [1318, 381] on bookings-row "12:00 [DATE] 4 [PERSON_NAME] credit_card visa * 3380 stripe MENU DEGUSTACION 7 …" at bounding box center [784, 427] width 1568 height 447
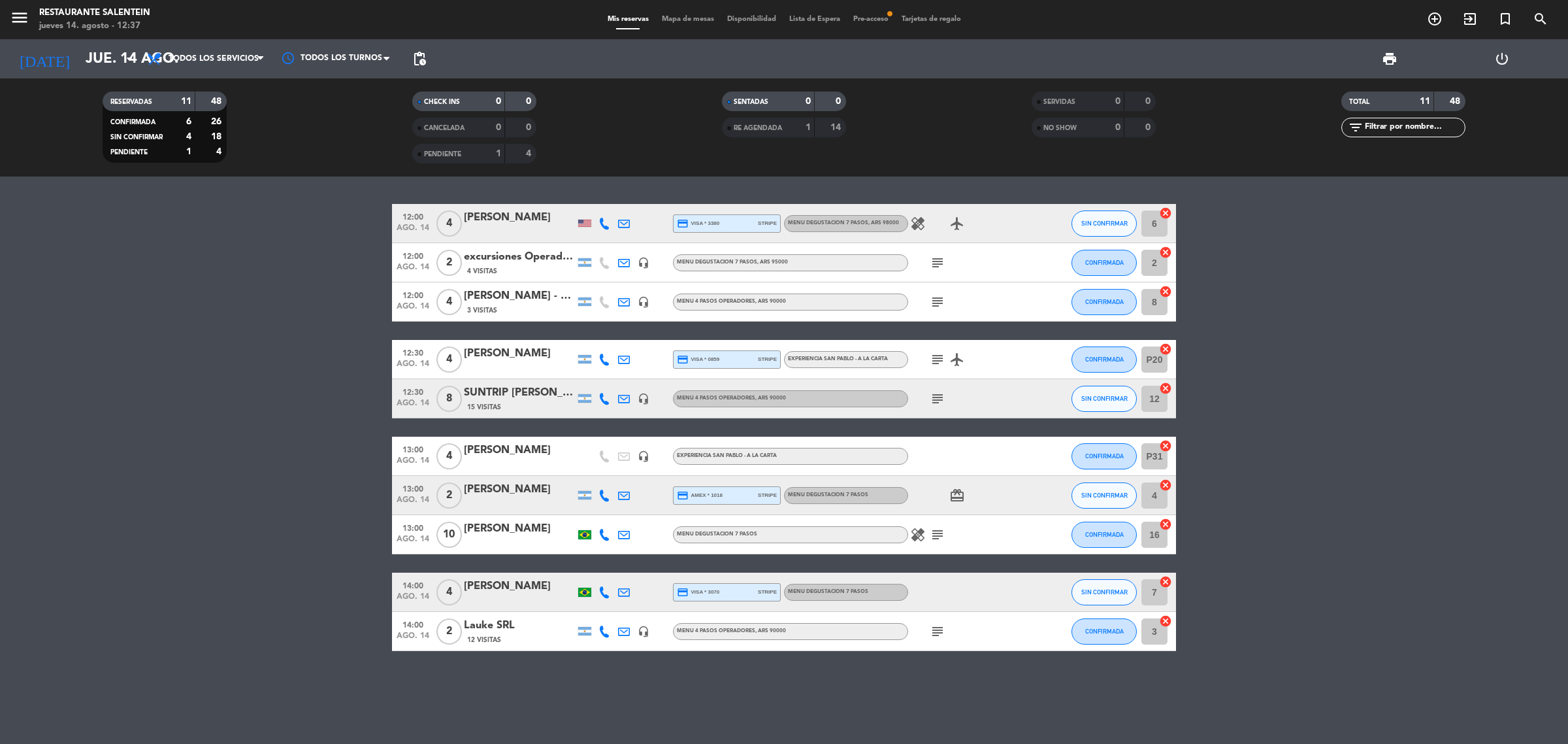
click at [1285, 382] on bookings-row "12:00 [DATE] 4 [PERSON_NAME] credit_card visa * 3380 stripe MENU DEGUSTACION 7 …" at bounding box center [784, 427] width 1568 height 447
click at [1244, 269] on bookings-row "12:00 [DATE] 4 [PERSON_NAME] credit_card visa * 3380 stripe MENU DEGUSTACION 7 …" at bounding box center [784, 427] width 1568 height 447
click at [1056, 190] on div "12:00 [DATE] 4 [PERSON_NAME] credit_card visa * 3380 stripe MENU DEGUSTACION 7 …" at bounding box center [784, 460] width 1568 height 568
click at [1237, 289] on bookings-row "12:00 [DATE] 4 [PERSON_NAME] credit_card visa * 3380 stripe MENU DEGUSTACION 7 …" at bounding box center [784, 427] width 1568 height 447
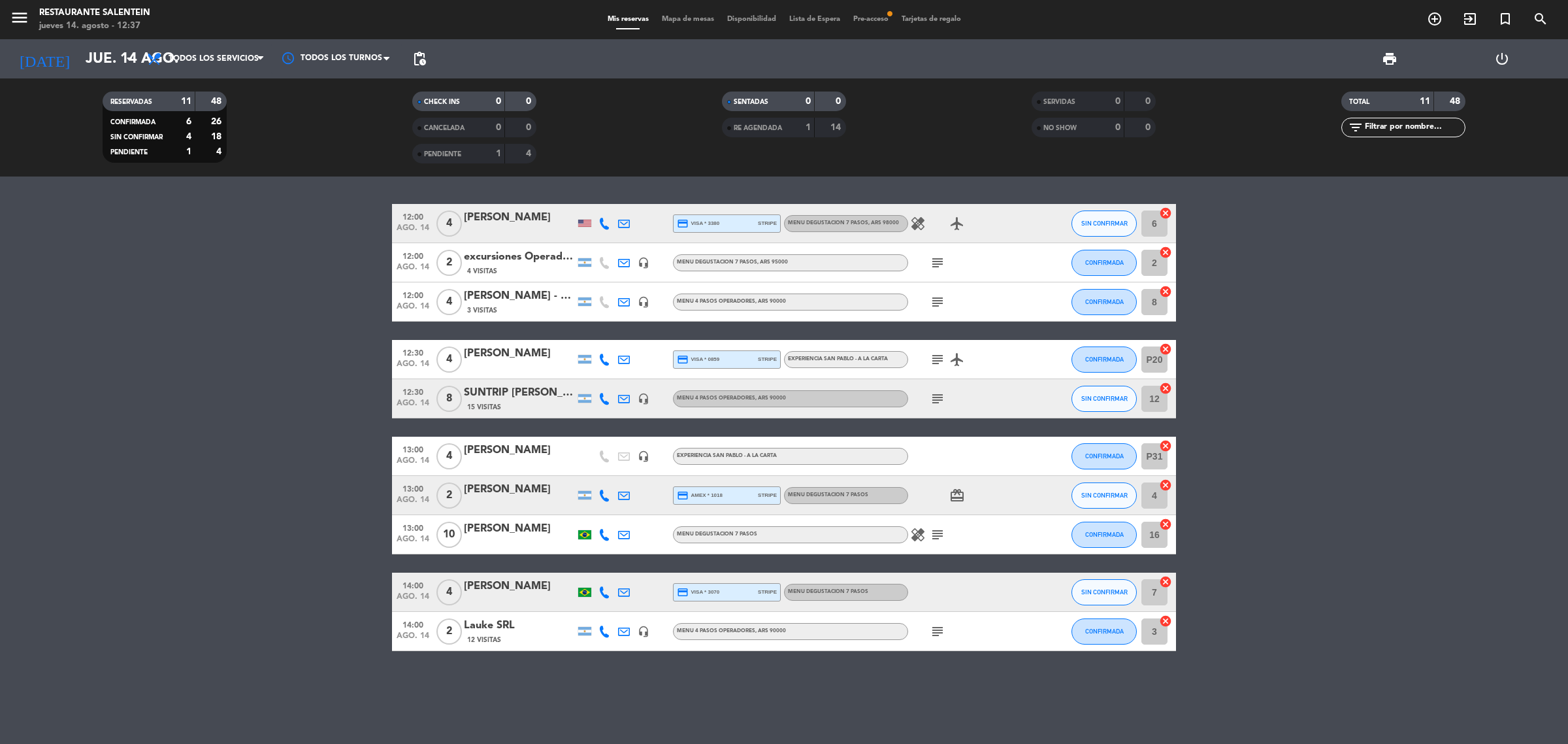
click at [1237, 289] on bookings-row "12:00 [DATE] 4 [PERSON_NAME] credit_card visa * 3380 stripe MENU DEGUSTACION 7 …" at bounding box center [784, 427] width 1568 height 447
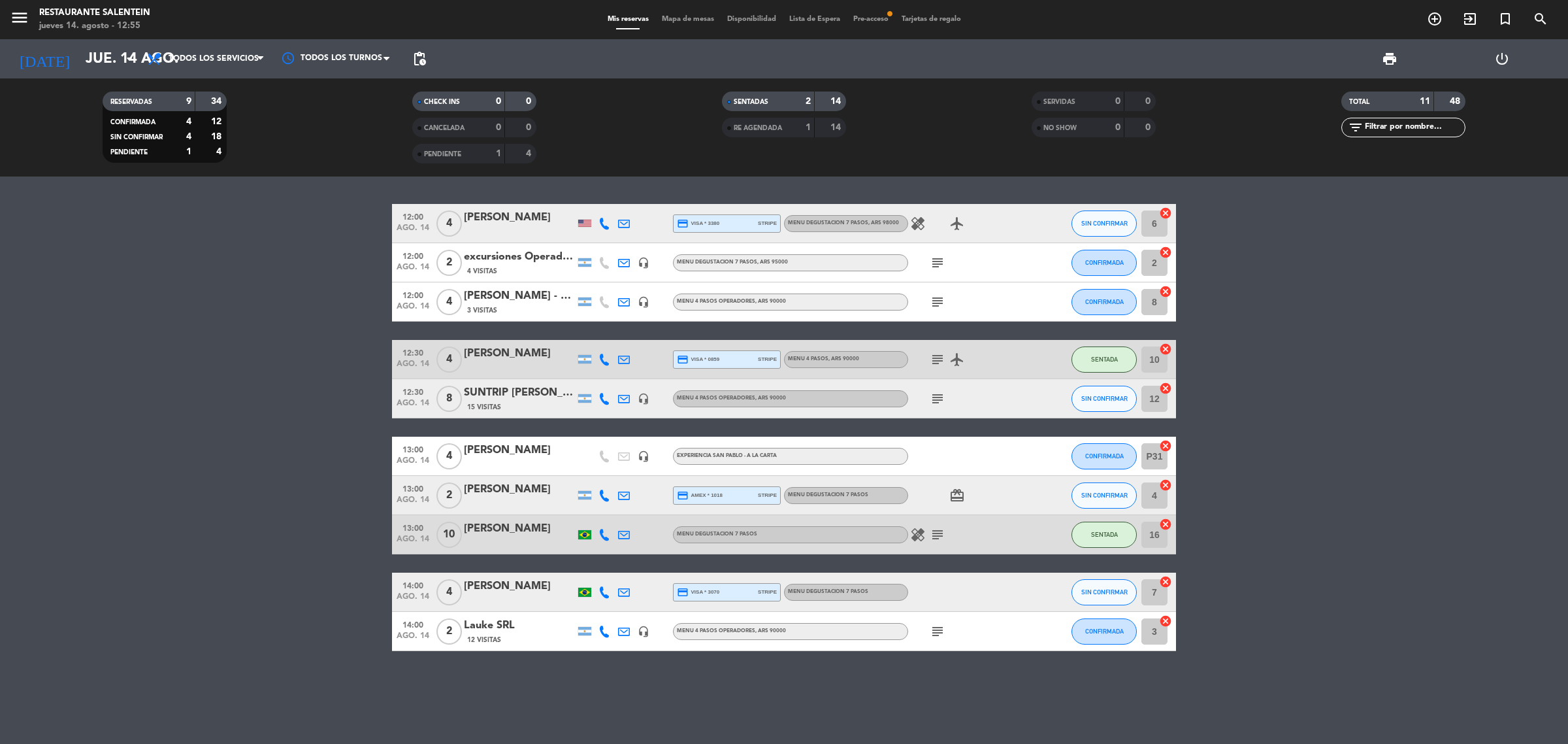
click at [299, 577] on bookings-row "12:00 [DATE] 4 [PERSON_NAME] credit_card visa * 3380 stripe MENU DEGUSTACION 7 …" at bounding box center [784, 427] width 1568 height 447
click at [934, 397] on icon "subject" at bounding box center [938, 399] width 16 height 16
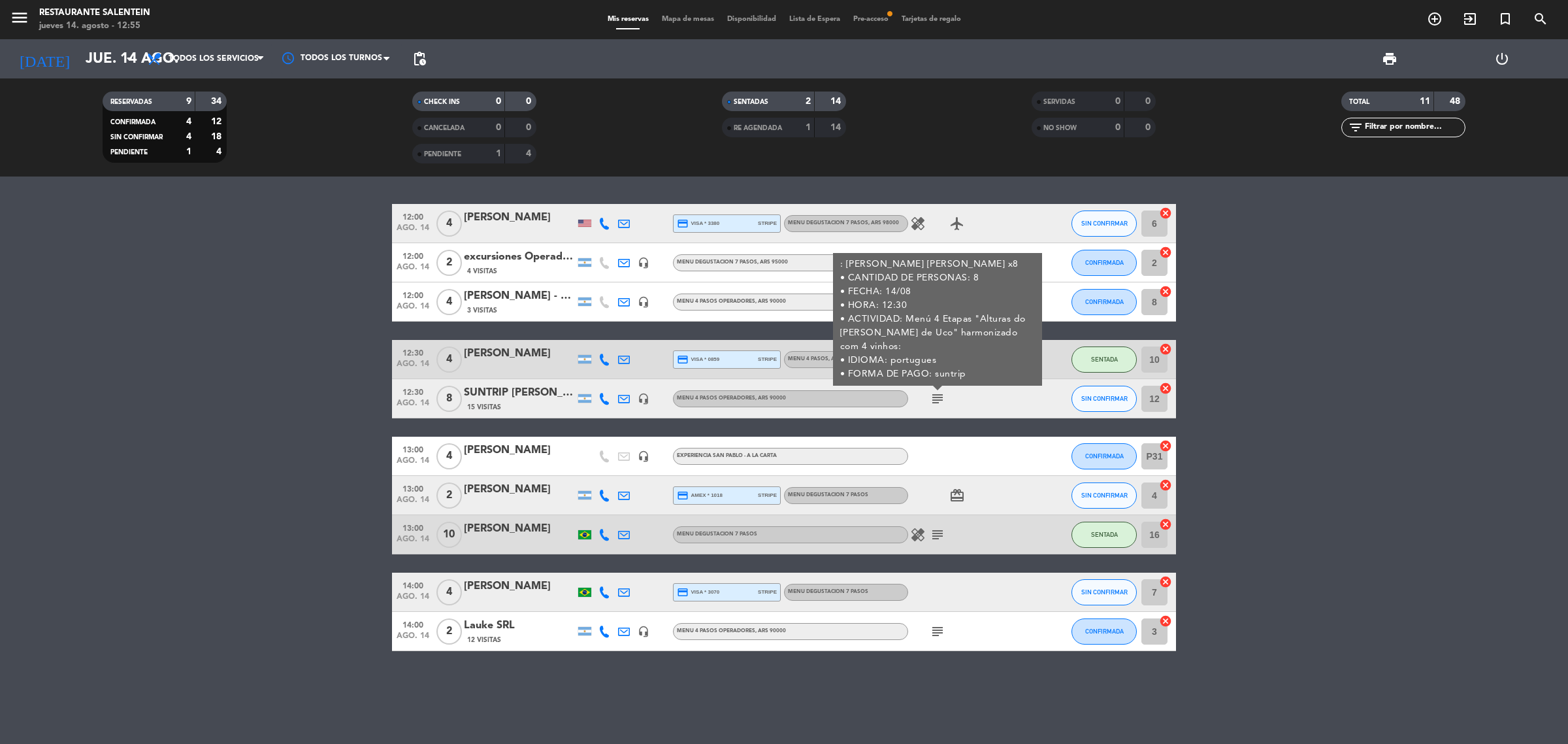
click at [200, 446] on bookings-row "12:00 [DATE] 4 [PERSON_NAME] credit_card visa * 3380 stripe MENU DEGUSTACION 7 …" at bounding box center [784, 427] width 1568 height 447
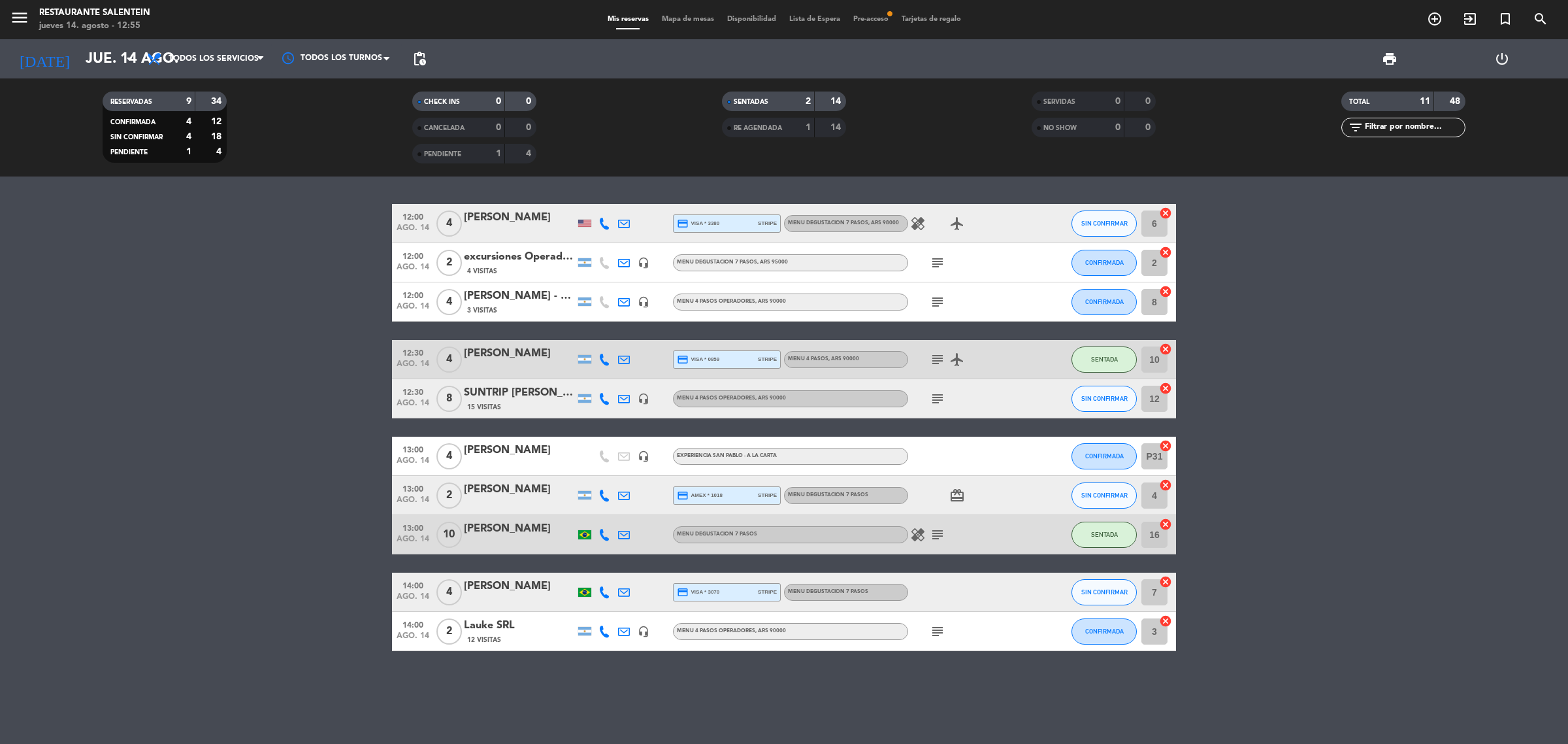
click at [936, 399] on icon "subject" at bounding box center [938, 399] width 16 height 16
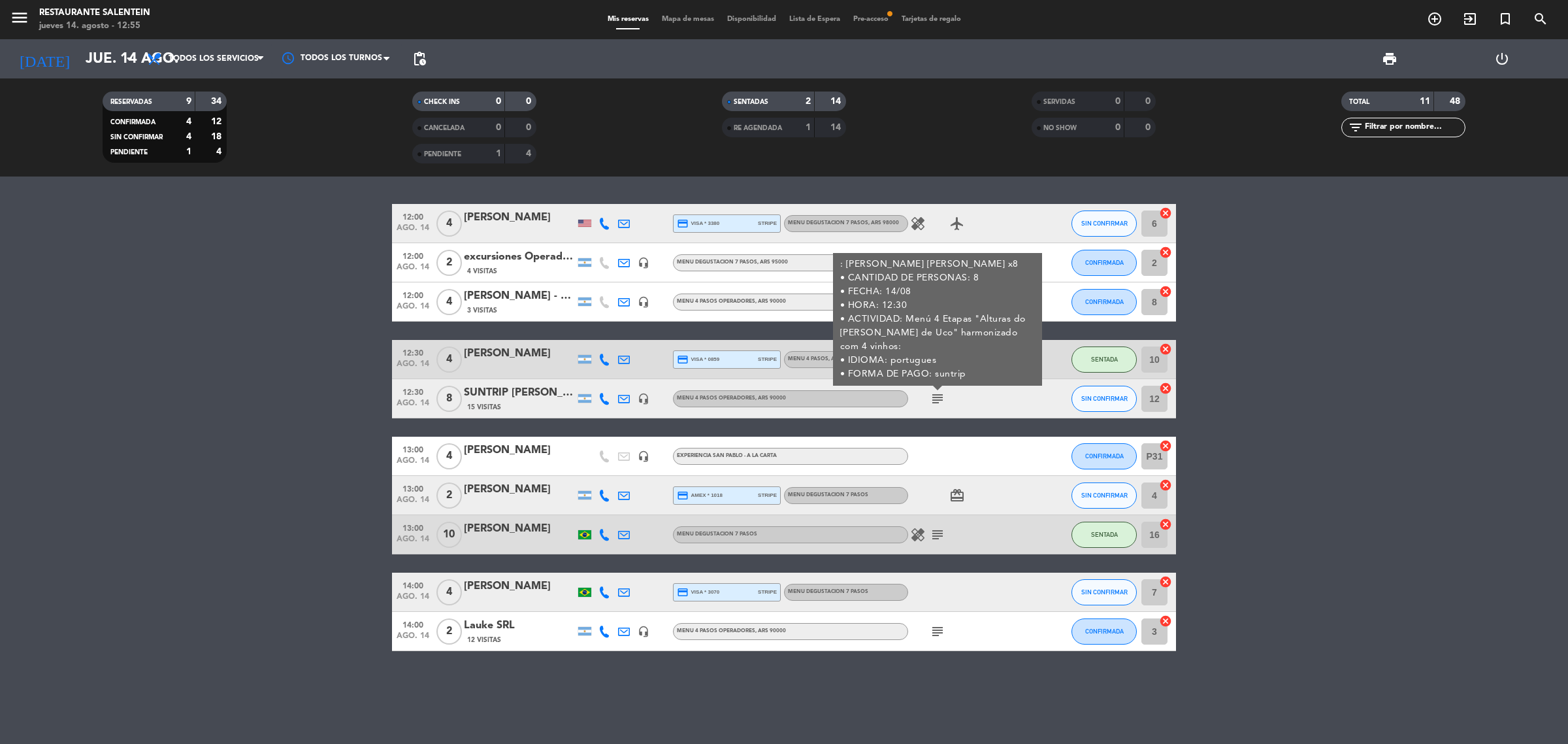
click at [1346, 461] on bookings-row "12:00 [DATE] 4 [PERSON_NAME] credit_card visa * 3380 stripe MENU DEGUSTACION 7 …" at bounding box center [784, 427] width 1568 height 447
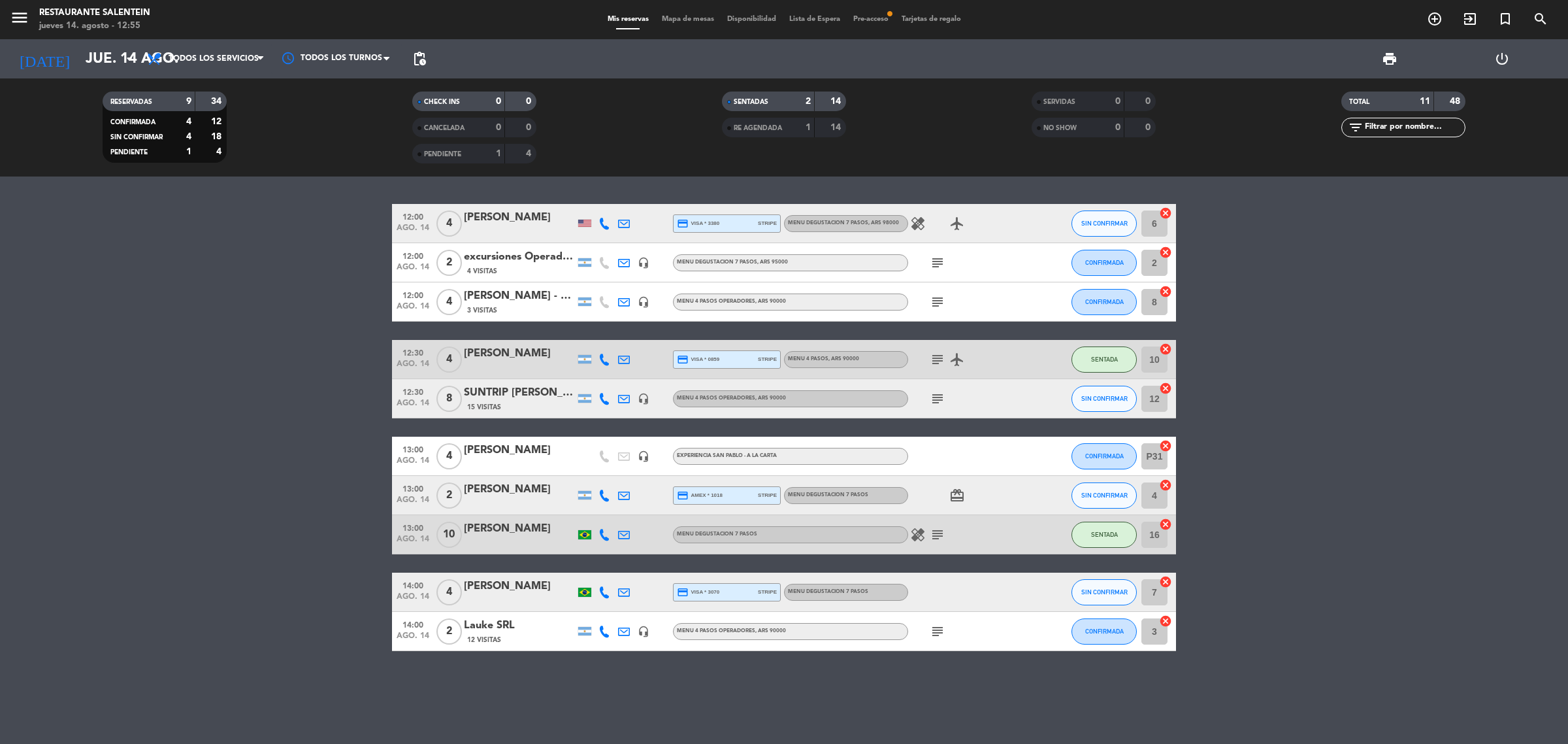
click at [354, 438] on bookings-row "12:00 [DATE] 4 [PERSON_NAME] credit_card visa * 3380 stripe MENU DEGUSTACION 7 …" at bounding box center [784, 427] width 1568 height 447
click at [1346, 445] on bookings-row "12:00 [DATE] 4 [PERSON_NAME] credit_card visa * 3380 stripe MENU DEGUSTACION 7 …" at bounding box center [784, 427] width 1568 height 447
drag, startPoint x: 275, startPoint y: 598, endPoint x: 367, endPoint y: 330, distance: 283.4
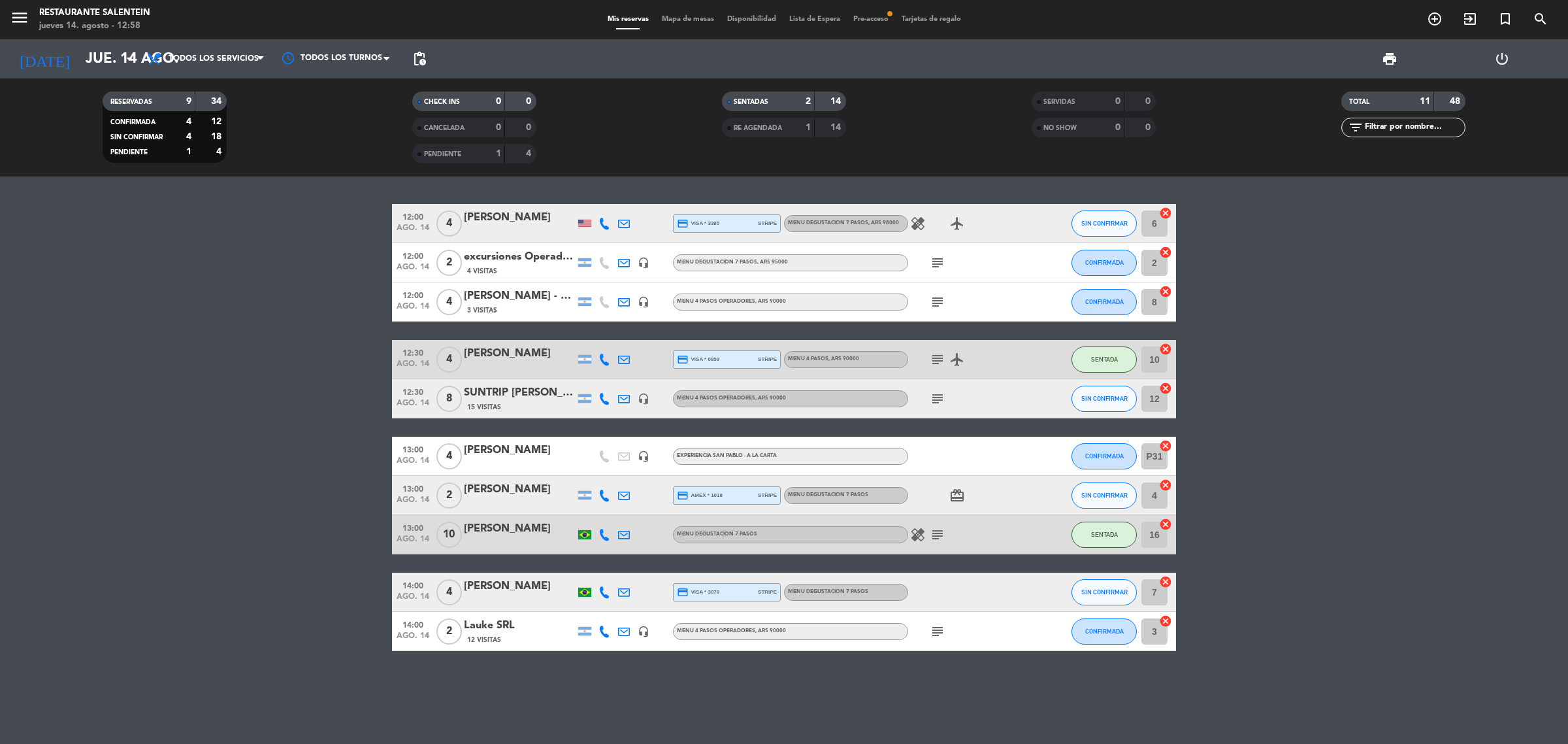
click at [275, 596] on bookings-row "12:00 [DATE] 4 [PERSON_NAME] credit_card visa * 3380 stripe MENU DEGUSTACION 7 …" at bounding box center [784, 427] width 1568 height 447
